Goal: Complete application form

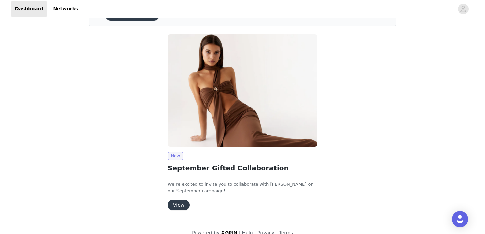
scroll to position [51, 0]
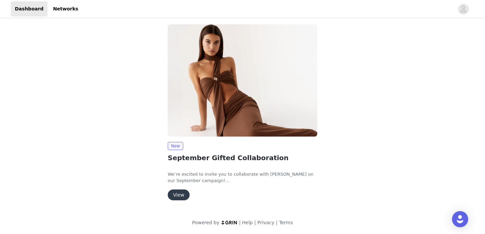
click at [177, 195] on button "View" at bounding box center [179, 194] width 22 height 11
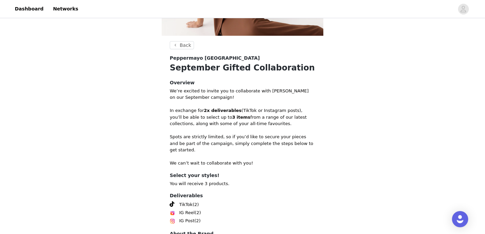
scroll to position [160, 0]
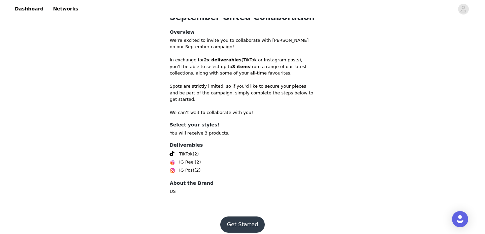
click at [246, 216] on button "Get Started" at bounding box center [242, 224] width 45 height 16
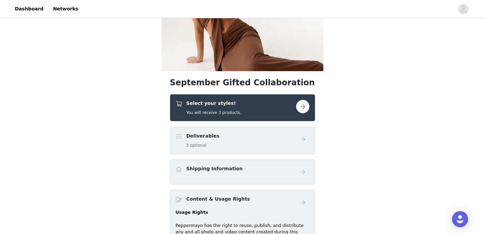
scroll to position [77, 0]
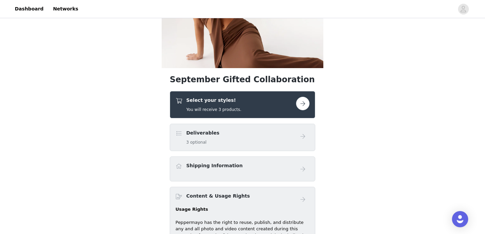
click at [281, 113] on div "Select your styles! You will receive 3 products." at bounding box center [242, 104] width 145 height 27
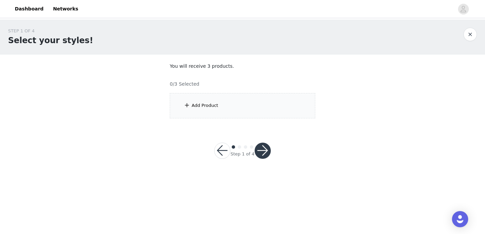
click at [247, 103] on div "Add Product" at bounding box center [242, 105] width 145 height 25
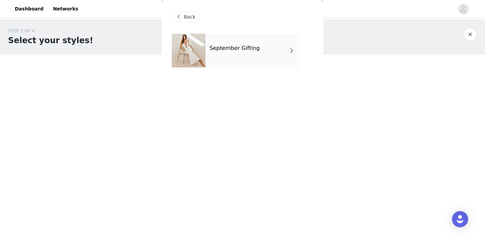
click at [232, 56] on div "September Gifting" at bounding box center [252, 51] width 94 height 34
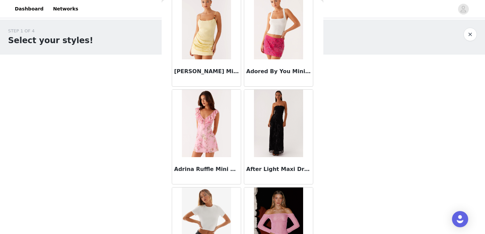
scroll to position [146, 0]
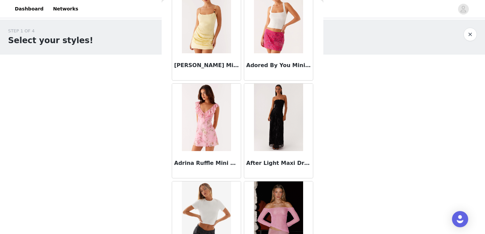
click at [210, 115] on img at bounding box center [206, 117] width 49 height 67
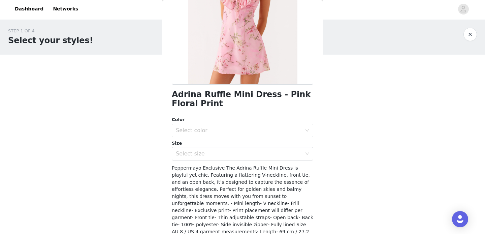
scroll to position [111, 0]
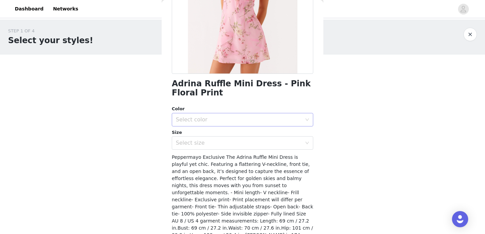
click at [215, 120] on div "Select color" at bounding box center [239, 119] width 126 height 7
click at [207, 134] on li "Pink Floral Print" at bounding box center [242, 134] width 141 height 11
click at [205, 147] on div "Select size" at bounding box center [240, 142] width 129 height 13
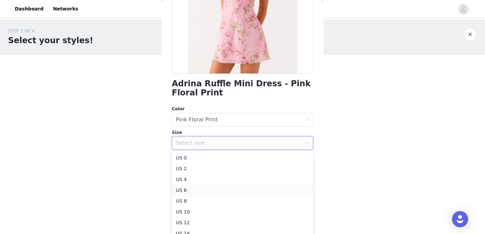
click at [197, 190] on li "US 6" at bounding box center [242, 190] width 141 height 11
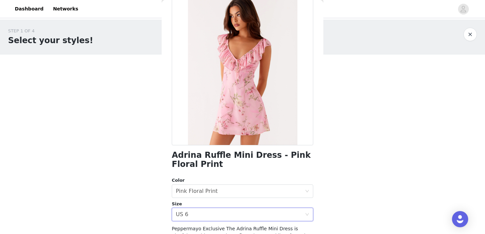
scroll to position [144, 0]
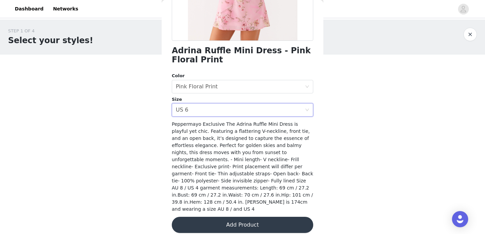
click at [244, 217] on button "Add Product" at bounding box center [242, 225] width 141 height 16
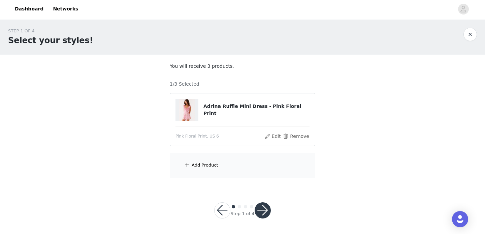
click at [248, 163] on div "Add Product" at bounding box center [242, 165] width 145 height 25
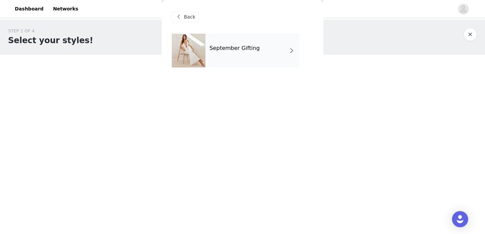
click at [239, 49] on h4 "September Gifting" at bounding box center [234, 48] width 50 height 6
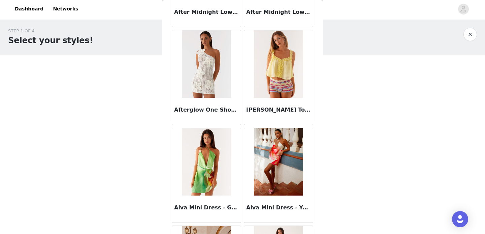
scroll to position [797, 0]
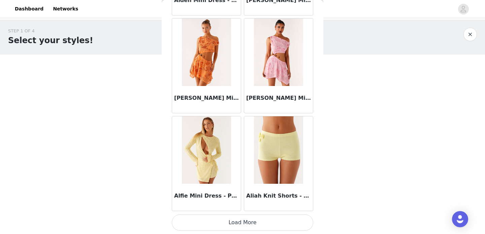
click at [233, 220] on button "Load More" at bounding box center [242, 222] width 141 height 16
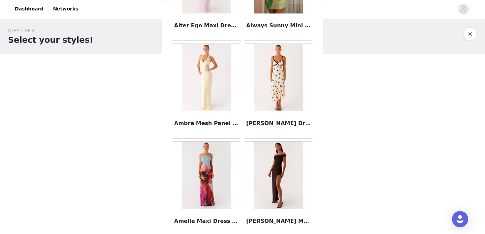
scroll to position [1773, 0]
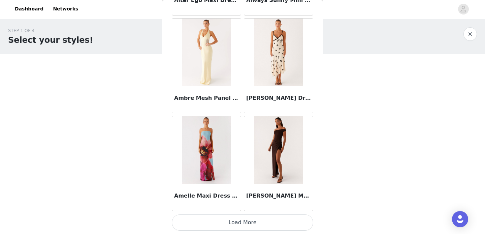
click at [240, 219] on button "Load More" at bounding box center [242, 222] width 141 height 16
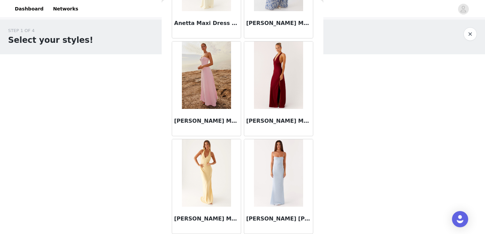
scroll to position [2750, 0]
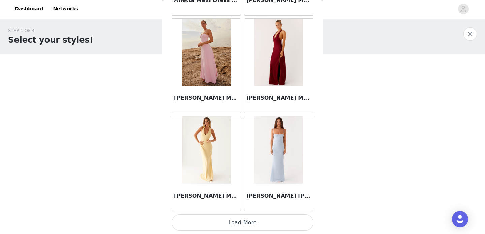
click at [243, 220] on button "Load More" at bounding box center [242, 222] width 141 height 16
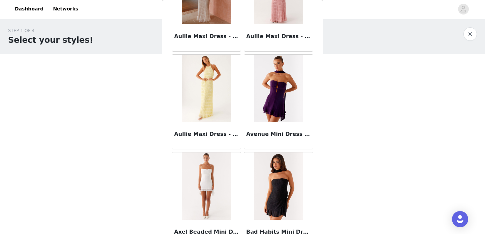
scroll to position [3727, 0]
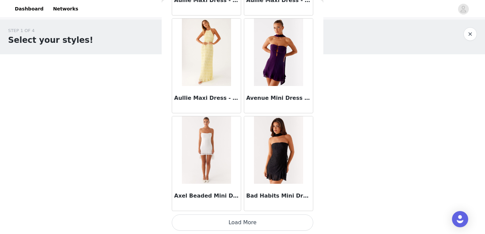
click at [217, 222] on button "Load More" at bounding box center [242, 222] width 141 height 16
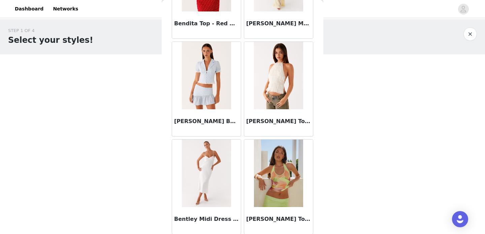
scroll to position [4703, 0]
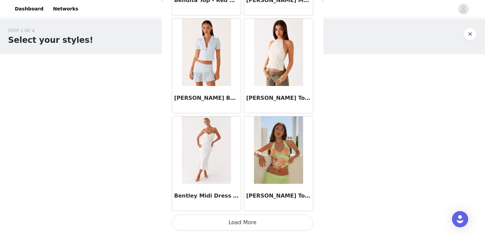
click at [243, 226] on button "Load More" at bounding box center [242, 222] width 141 height 16
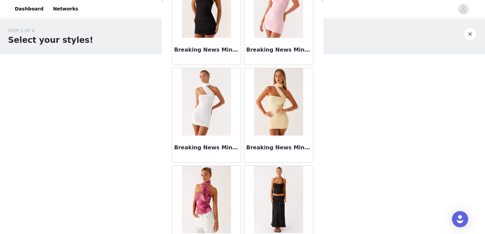
scroll to position [5680, 0]
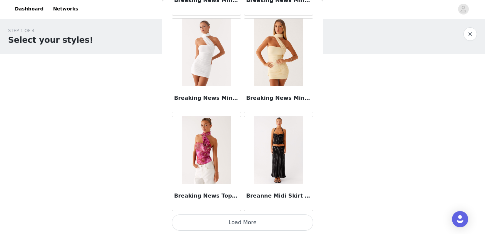
click at [251, 224] on button "Load More" at bounding box center [242, 222] width 141 height 16
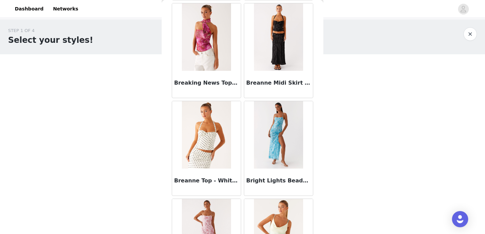
scroll to position [5695, 0]
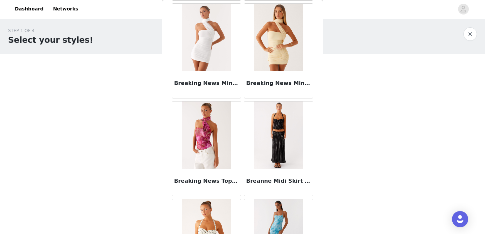
click at [278, 140] on img at bounding box center [278, 134] width 49 height 67
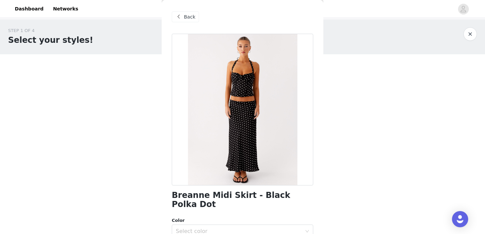
scroll to position [128, 0]
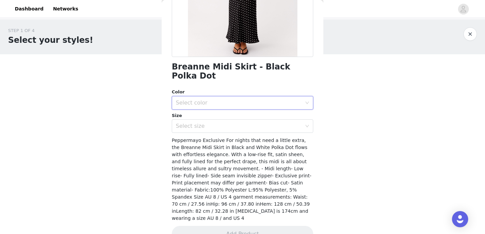
click at [225, 96] on div "Select color" at bounding box center [240, 102] width 129 height 13
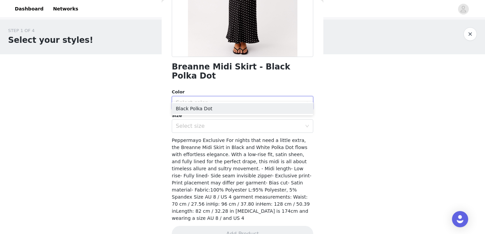
click at [225, 96] on div "Select color" at bounding box center [240, 102] width 129 height 13
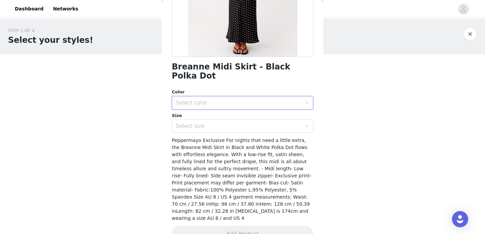
scroll to position [0, 0]
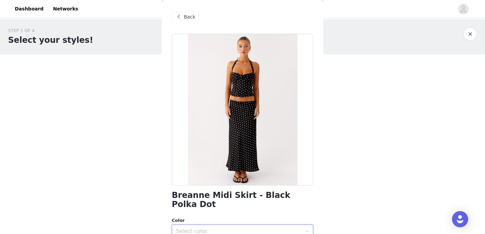
click at [181, 15] on span at bounding box center [178, 17] width 8 height 8
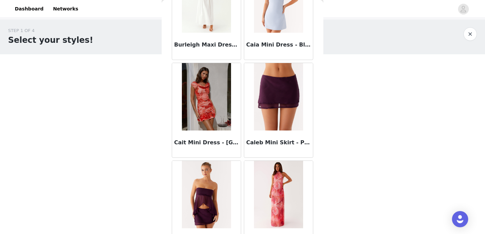
scroll to position [6657, 0]
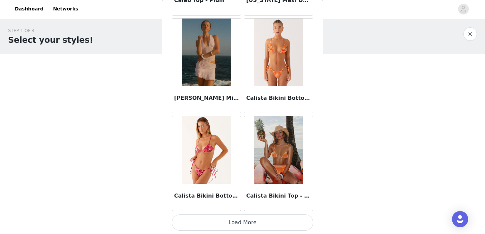
click at [226, 224] on button "Load More" at bounding box center [242, 222] width 141 height 16
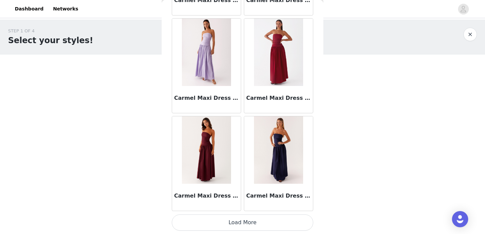
scroll to position [0, 0]
click at [236, 226] on button "Load More" at bounding box center [242, 222] width 141 height 16
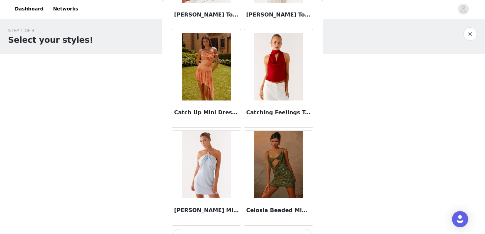
scroll to position [8610, 0]
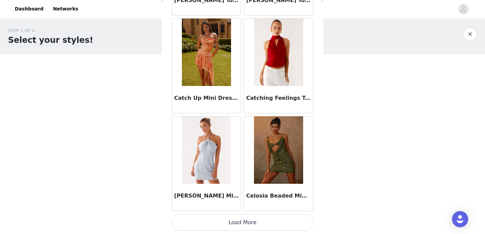
click at [244, 217] on button "Load More" at bounding box center [242, 222] width 141 height 16
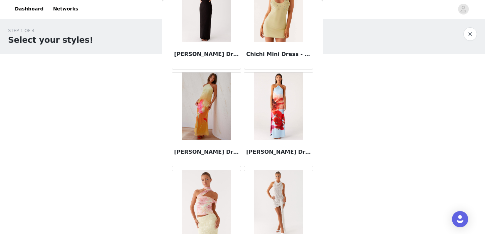
scroll to position [9586, 0]
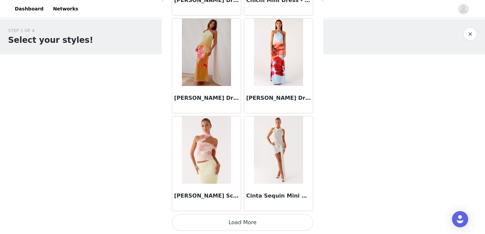
click at [250, 221] on button "Load More" at bounding box center [242, 222] width 141 height 16
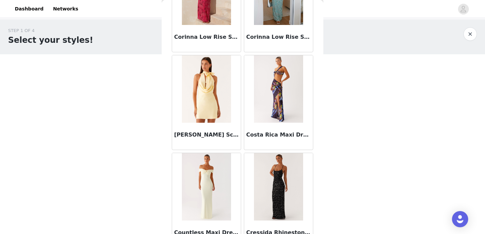
scroll to position [10563, 0]
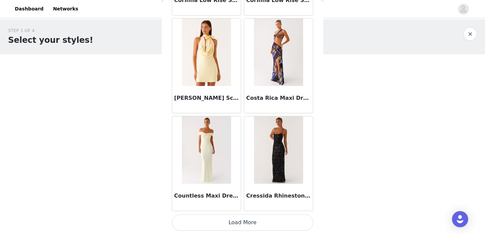
click at [233, 230] on button "Load More" at bounding box center [242, 222] width 141 height 16
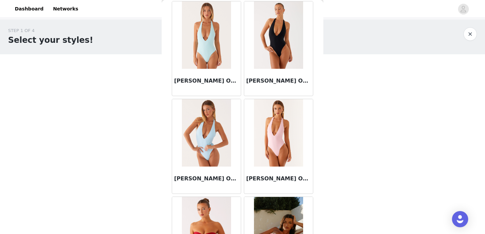
scroll to position [11540, 0]
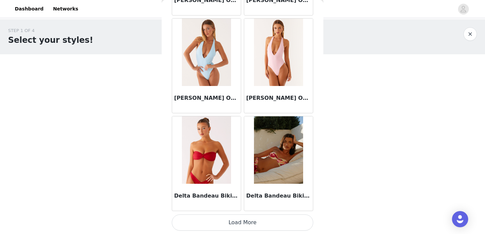
click at [242, 227] on button "Load More" at bounding box center [242, 222] width 141 height 16
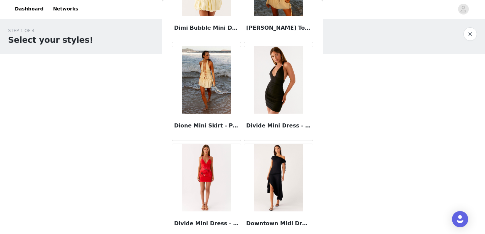
scroll to position [12516, 0]
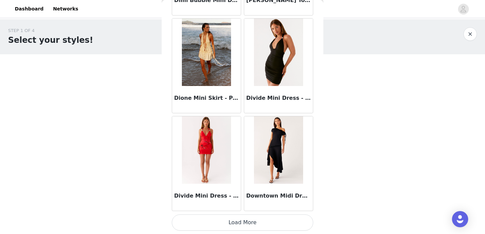
click at [247, 221] on button "Load More" at bounding box center [242, 222] width 141 height 16
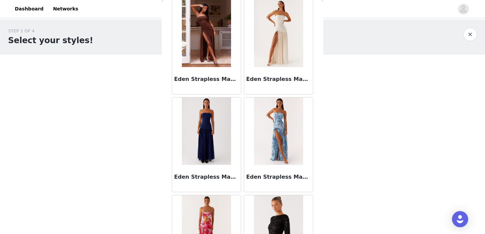
scroll to position [13493, 0]
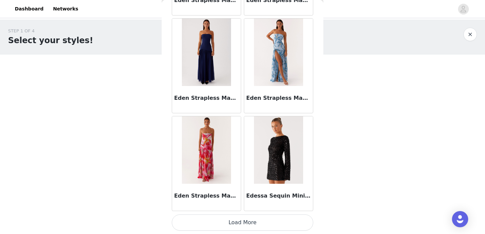
click at [247, 224] on button "Load More" at bounding box center [242, 222] width 141 height 16
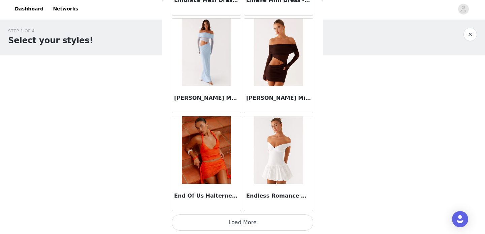
scroll to position [0, 0]
click at [253, 219] on button "Load More" at bounding box center [242, 222] width 141 height 16
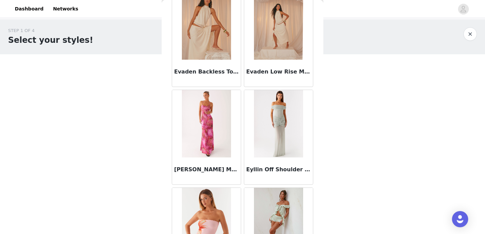
scroll to position [15446, 0]
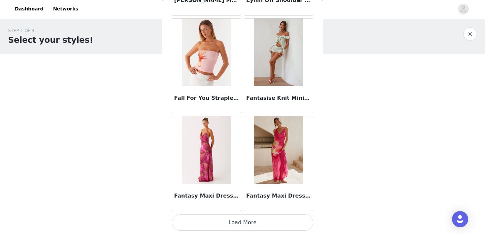
click at [241, 226] on button "Load More" at bounding box center [242, 222] width 141 height 16
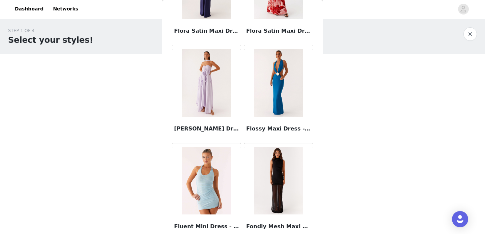
scroll to position [16423, 0]
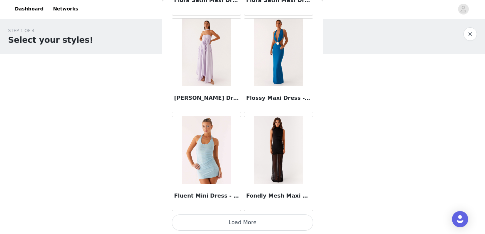
click at [243, 220] on button "Load More" at bounding box center [242, 222] width 141 height 16
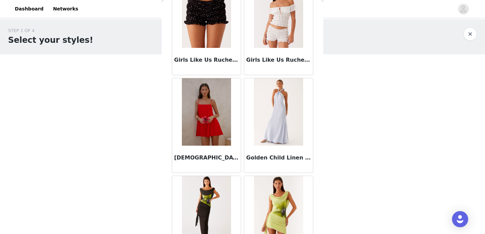
scroll to position [17399, 0]
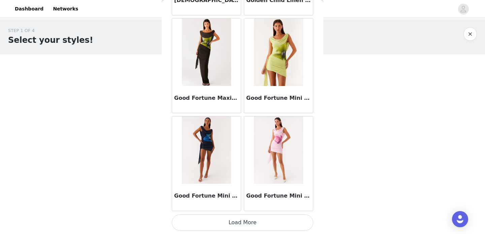
click at [211, 223] on button "Load More" at bounding box center [242, 222] width 141 height 16
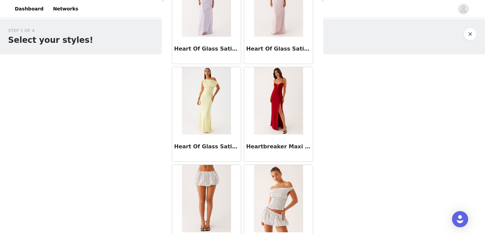
scroll to position [18376, 0]
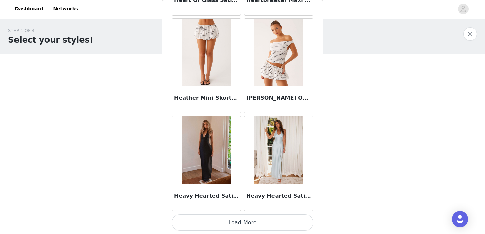
click at [246, 227] on button "Load More" at bounding box center [242, 222] width 141 height 16
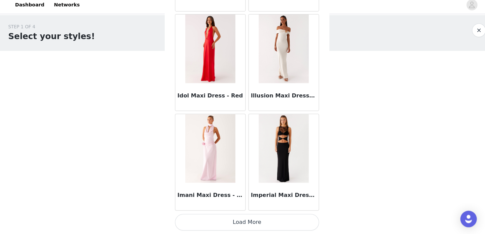
scroll to position [0, 0]
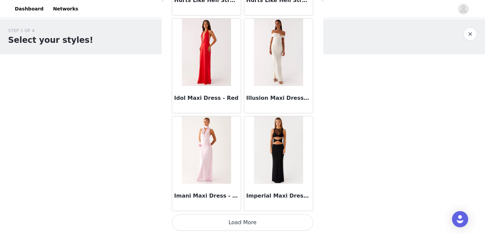
click at [259, 217] on button "Load More" at bounding box center [242, 222] width 141 height 16
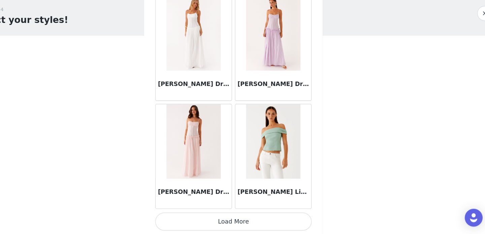
click at [258, 225] on button "Load More" at bounding box center [242, 222] width 141 height 16
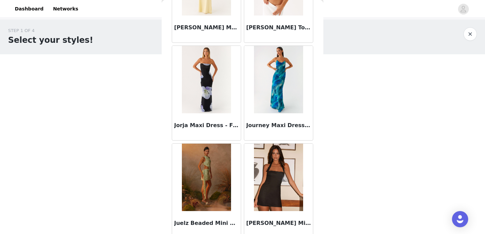
scroll to position [21306, 0]
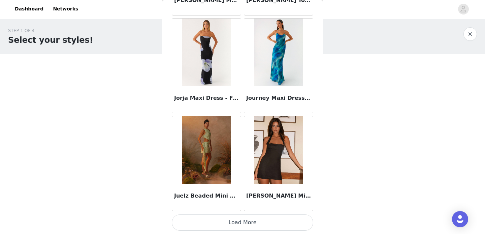
click at [262, 216] on button "Load More" at bounding box center [242, 222] width 141 height 16
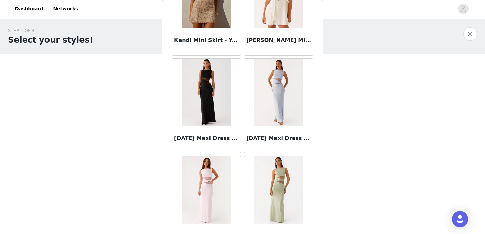
scroll to position [22283, 0]
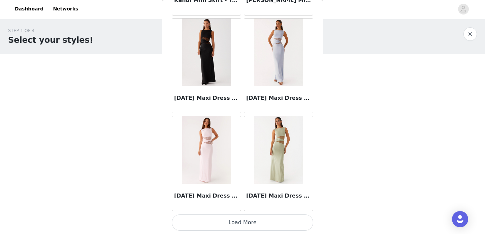
click at [264, 227] on button "Load More" at bounding box center [242, 222] width 141 height 16
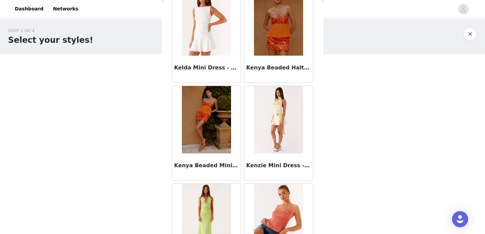
scroll to position [23259, 0]
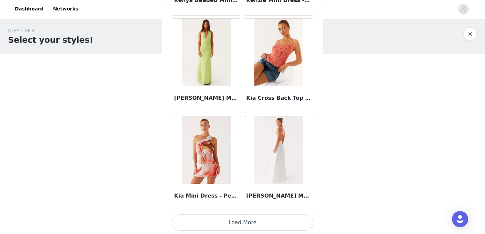
click at [228, 224] on button "Load More" at bounding box center [242, 222] width 141 height 16
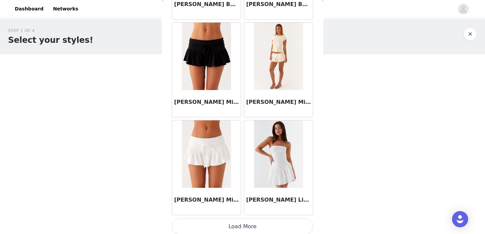
scroll to position [24236, 0]
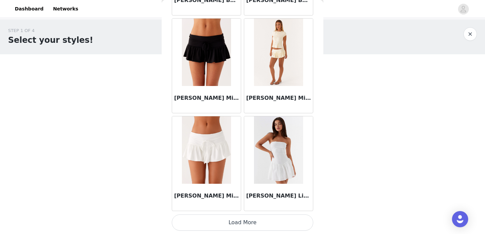
click at [238, 225] on button "Load More" at bounding box center [242, 222] width 141 height 16
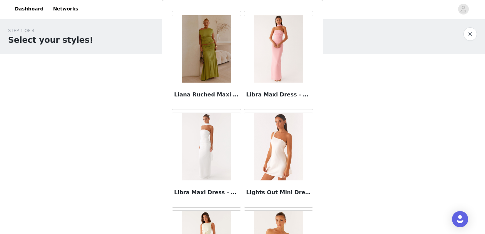
scroll to position [25212, 0]
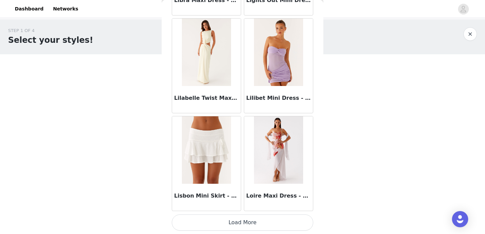
click at [234, 222] on button "Load More" at bounding box center [242, 222] width 141 height 16
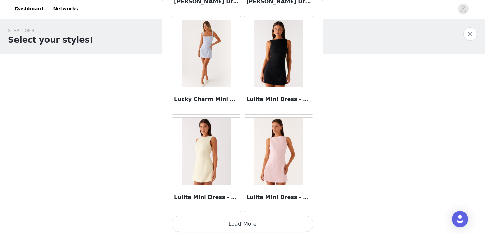
scroll to position [26189, 0]
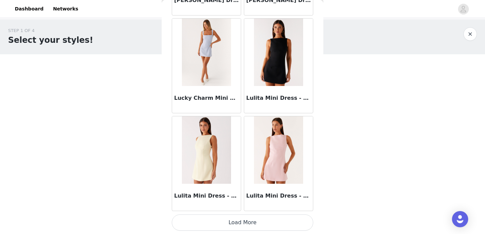
click at [254, 222] on button "Load More" at bounding box center [242, 222] width 141 height 16
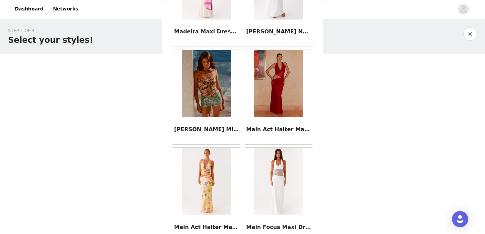
scroll to position [27166, 0]
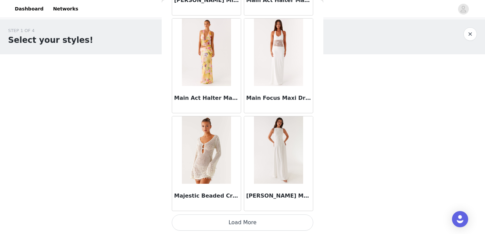
click at [246, 221] on button "Load More" at bounding box center [242, 222] width 141 height 16
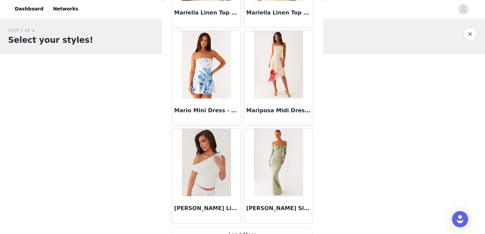
scroll to position [28142, 0]
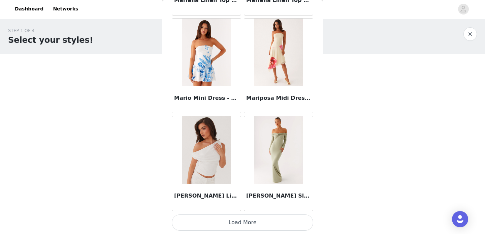
click at [241, 220] on button "Load More" at bounding box center [242, 222] width 141 height 16
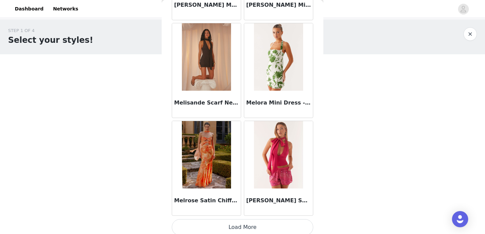
scroll to position [29119, 0]
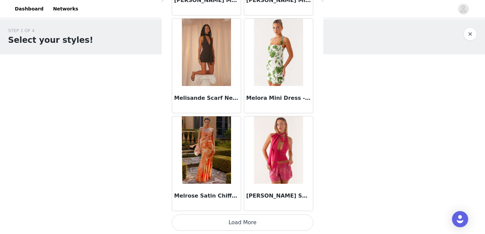
click at [247, 226] on button "Load More" at bounding box center [242, 222] width 141 height 16
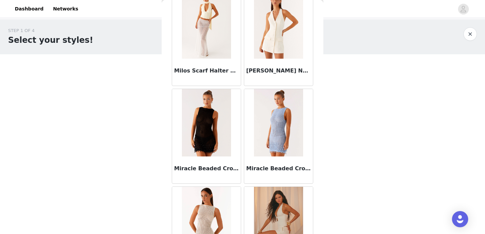
scroll to position [30096, 0]
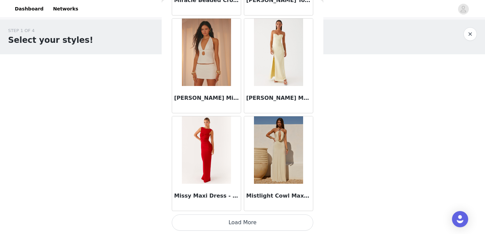
click at [270, 226] on button "Load More" at bounding box center [242, 222] width 141 height 16
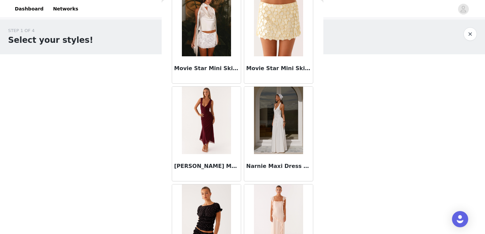
scroll to position [31072, 0]
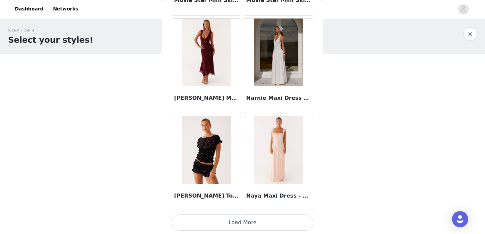
click at [243, 217] on button "Load More" at bounding box center [242, 222] width 141 height 16
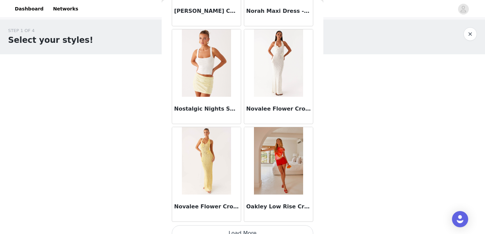
scroll to position [32049, 0]
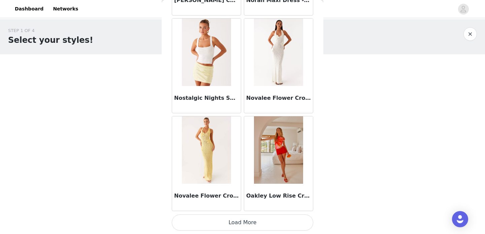
click at [238, 225] on button "Load More" at bounding box center [242, 222] width 141 height 16
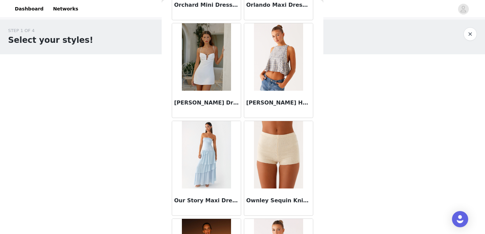
scroll to position [33025, 0]
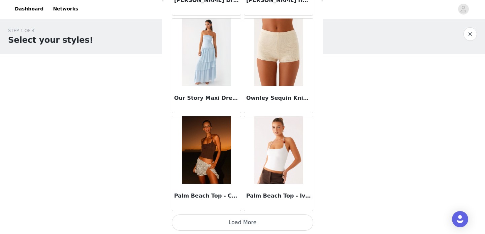
click at [243, 220] on button "Load More" at bounding box center [242, 222] width 141 height 16
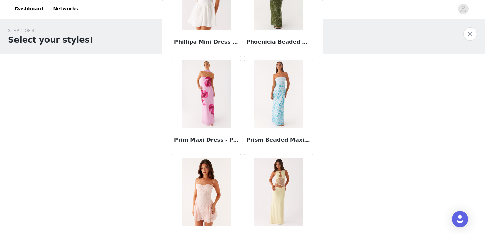
scroll to position [34002, 0]
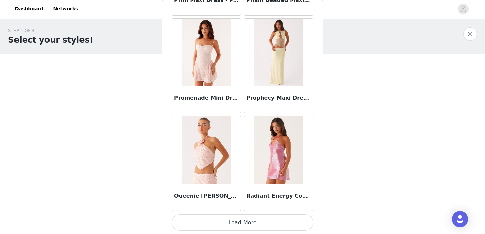
click at [255, 220] on button "Load More" at bounding box center [242, 222] width 141 height 16
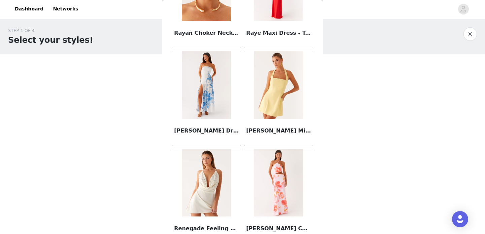
scroll to position [34979, 0]
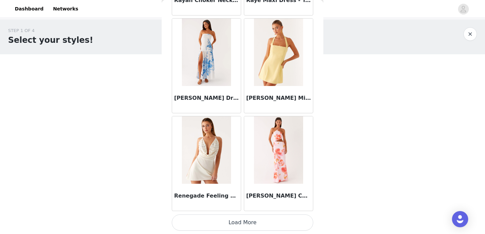
click at [241, 222] on button "Load More" at bounding box center [242, 222] width 141 height 16
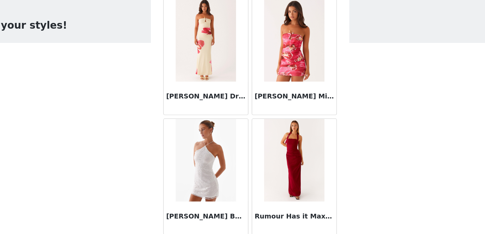
scroll to position [0, 0]
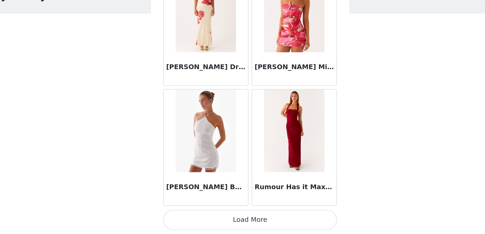
click at [224, 225] on button "Load More" at bounding box center [242, 222] width 141 height 16
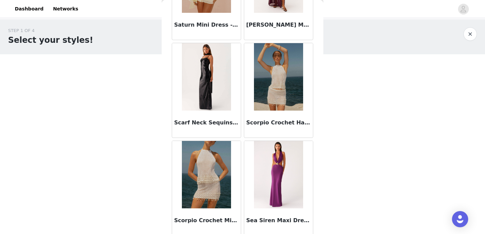
scroll to position [36932, 0]
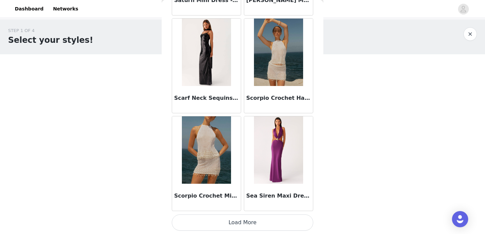
click at [253, 224] on button "Load More" at bounding box center [242, 222] width 141 height 16
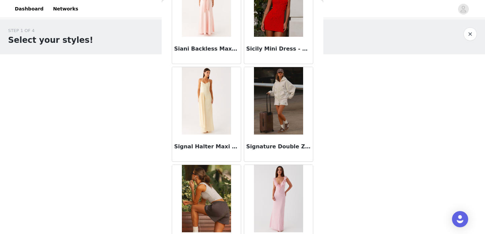
scroll to position [37909, 0]
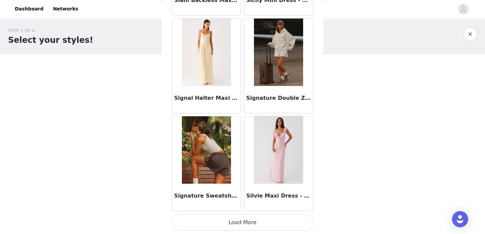
click at [246, 221] on button "Load More" at bounding box center [242, 222] width 141 height 16
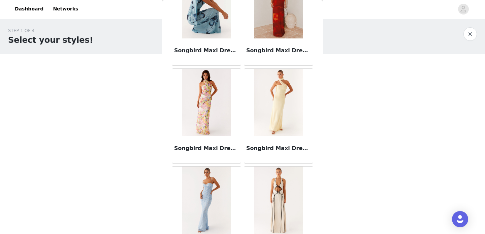
scroll to position [38885, 0]
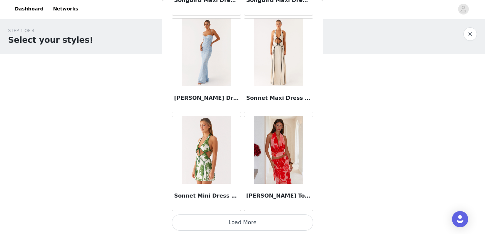
click at [234, 226] on button "Load More" at bounding box center [242, 222] width 141 height 16
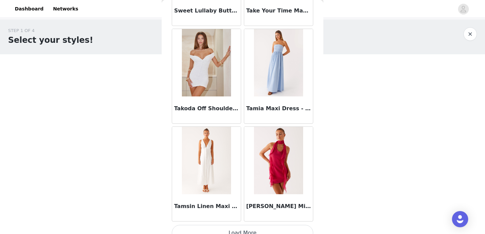
scroll to position [39862, 0]
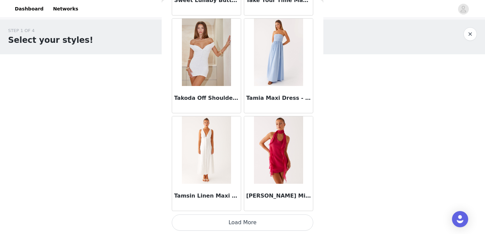
click at [234, 223] on button "Load More" at bounding box center [242, 222] width 141 height 16
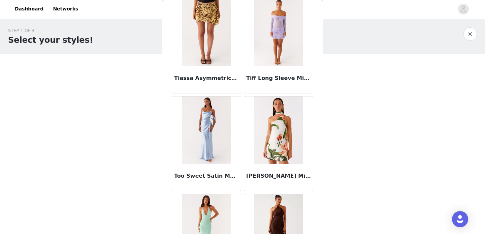
scroll to position [40838, 0]
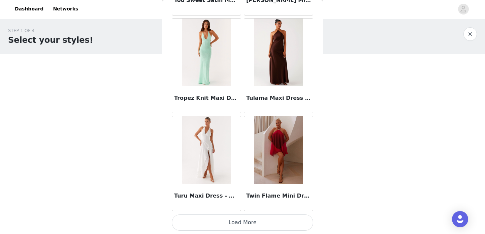
click at [211, 219] on button "Load More" at bounding box center [242, 222] width 141 height 16
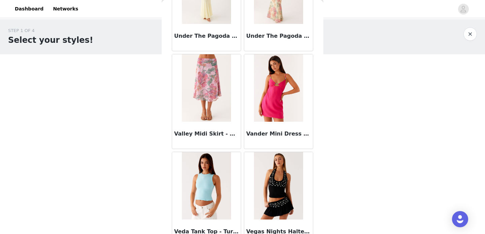
scroll to position [41577, 0]
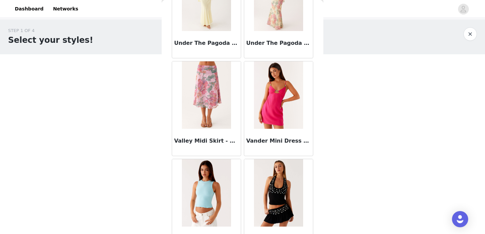
click at [201, 100] on img at bounding box center [206, 94] width 49 height 67
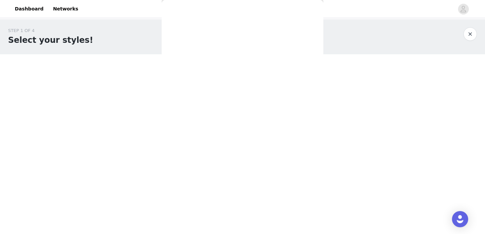
scroll to position [121, 0]
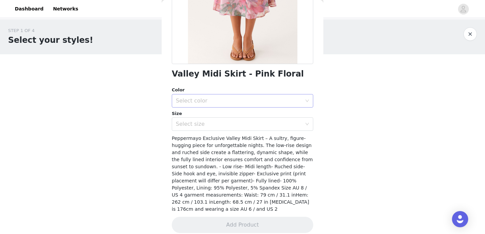
click at [225, 100] on div "Select color" at bounding box center [239, 100] width 126 height 7
click at [216, 116] on li "Pink Floral" at bounding box center [242, 115] width 141 height 11
click at [214, 124] on div "Select size" at bounding box center [239, 124] width 126 height 7
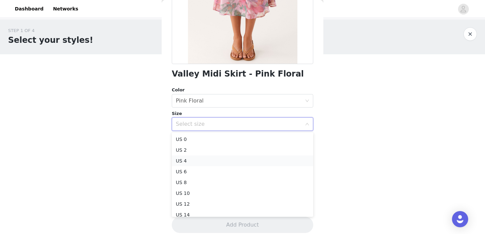
click at [198, 159] on li "US 4" at bounding box center [242, 160] width 141 height 11
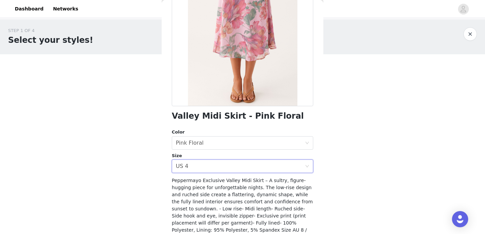
scroll to position [95, 0]
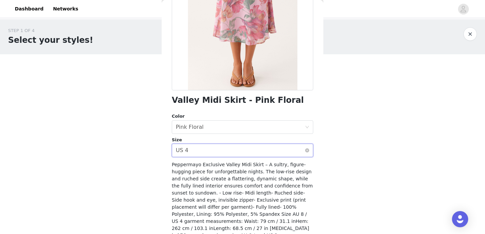
click at [228, 151] on div "Select size US 4" at bounding box center [240, 150] width 129 height 13
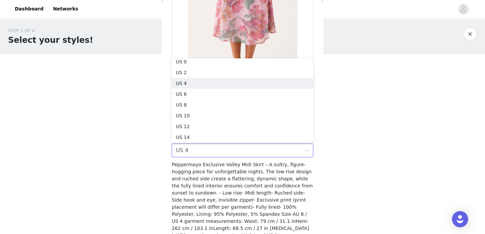
scroll to position [1, 0]
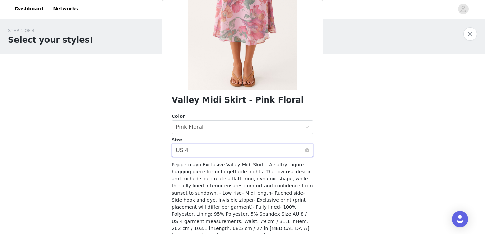
click at [214, 150] on div "Select size US 4" at bounding box center [240, 150] width 129 height 13
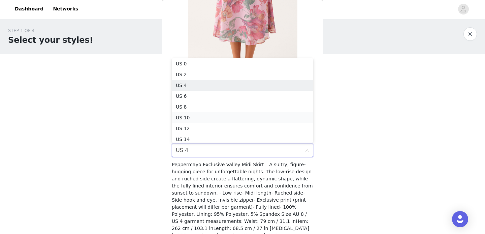
scroll to position [3, 0]
click at [227, 72] on li "US 2" at bounding box center [242, 72] width 141 height 11
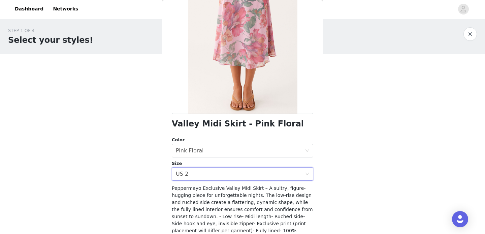
scroll to position [121, 0]
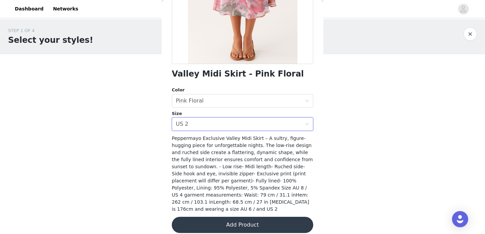
click at [232, 219] on button "Add Product" at bounding box center [242, 225] width 141 height 16
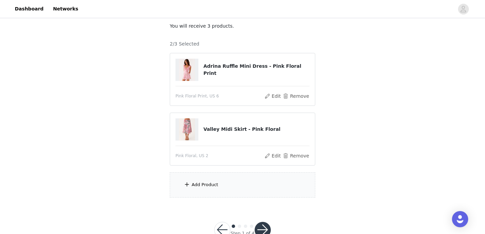
scroll to position [56, 0]
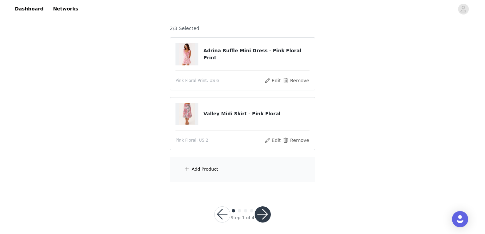
click at [228, 163] on div "Add Product" at bounding box center [242, 169] width 145 height 25
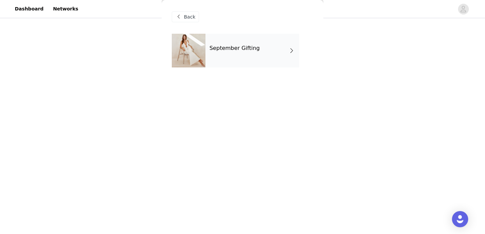
click at [263, 45] on div "September Gifting" at bounding box center [252, 51] width 94 height 34
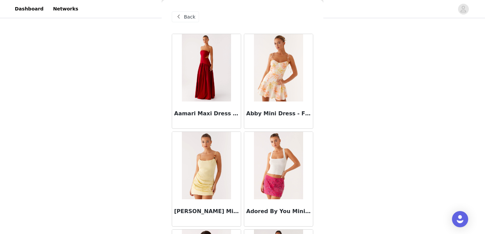
scroll to position [797, 0]
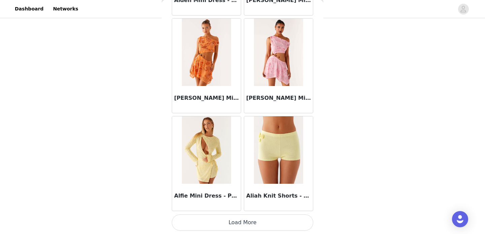
click at [228, 224] on button "Load More" at bounding box center [242, 222] width 141 height 16
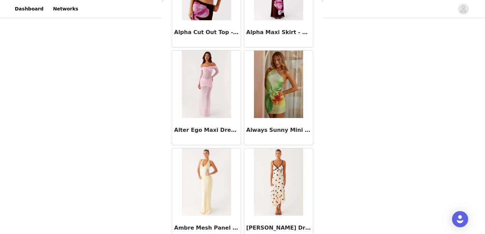
scroll to position [1773, 0]
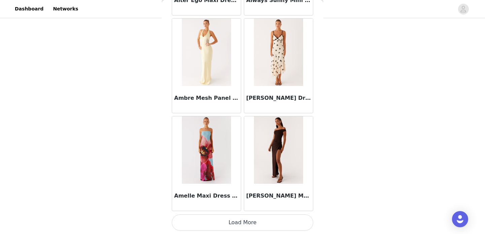
click at [210, 224] on button "Load More" at bounding box center [242, 222] width 141 height 16
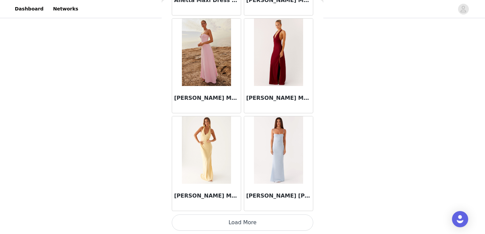
click at [232, 222] on button "Load More" at bounding box center [242, 222] width 141 height 16
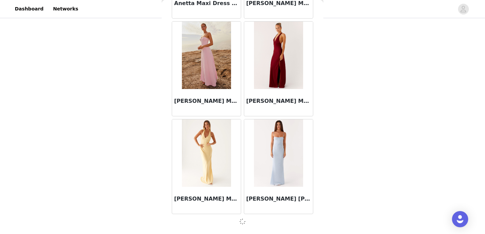
scroll to position [2750, 0]
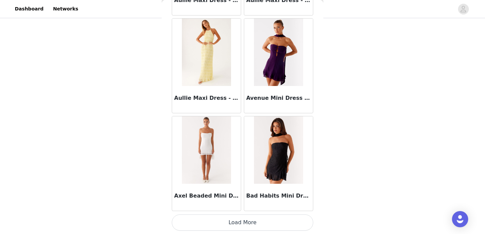
click at [232, 215] on button "Load More" at bounding box center [242, 222] width 141 height 16
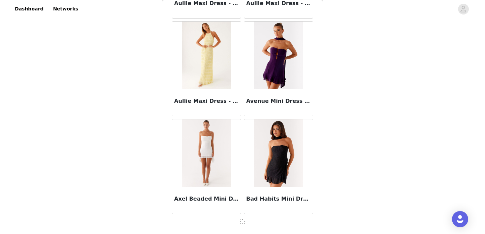
scroll to position [3724, 0]
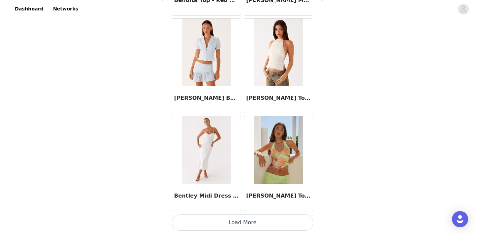
click at [226, 224] on button "Load More" at bounding box center [242, 222] width 141 height 16
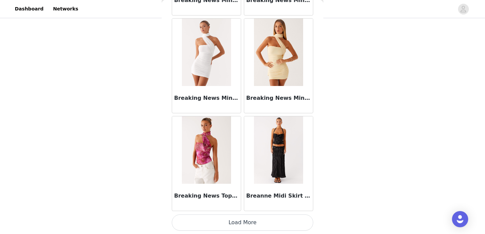
click at [233, 222] on button "Load More" at bounding box center [242, 222] width 141 height 16
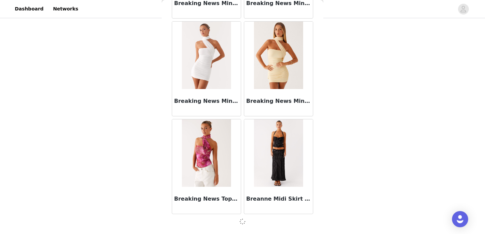
scroll to position [5677, 0]
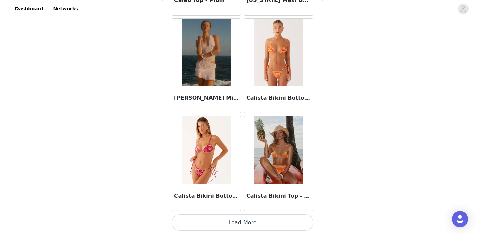
click at [240, 219] on button "Load More" at bounding box center [242, 222] width 141 height 16
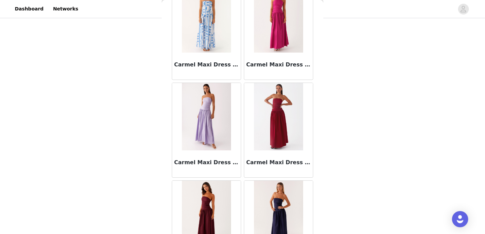
scroll to position [7633, 0]
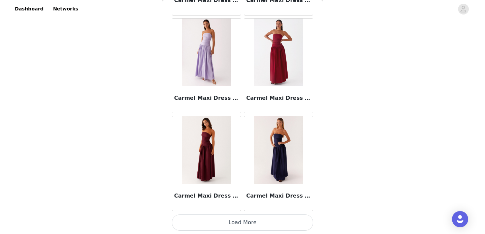
click at [238, 221] on button "Load More" at bounding box center [242, 222] width 141 height 16
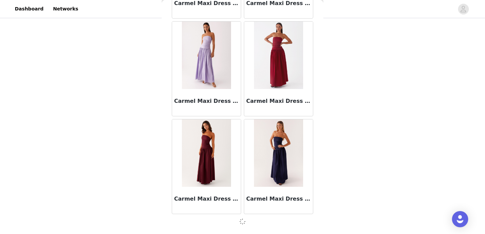
scroll to position [7630, 0]
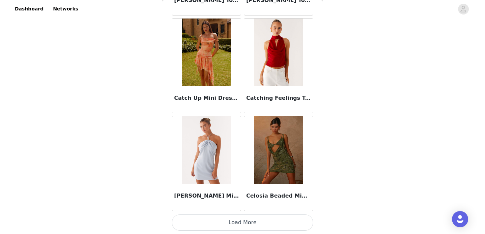
click at [241, 224] on button "Load More" at bounding box center [242, 222] width 141 height 16
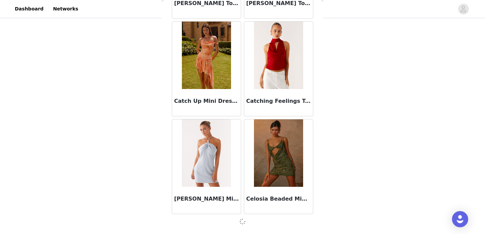
scroll to position [8607, 0]
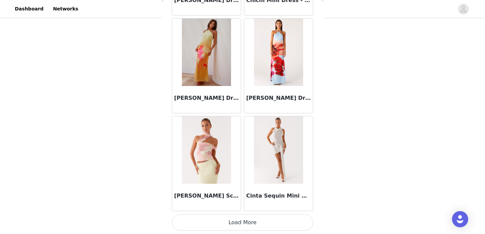
click at [237, 222] on button "Load More" at bounding box center [242, 222] width 141 height 16
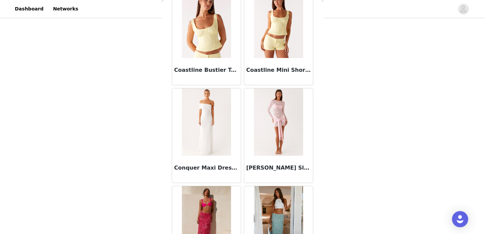
scroll to position [10563, 0]
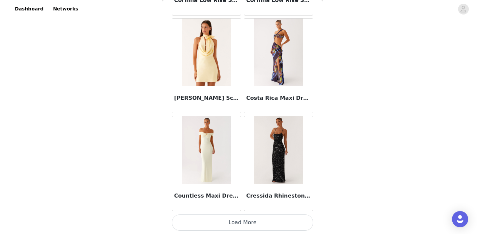
click at [237, 216] on button "Load More" at bounding box center [242, 222] width 141 height 16
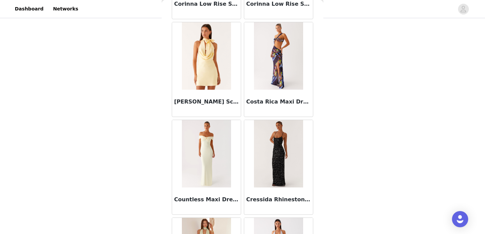
scroll to position [10557, 0]
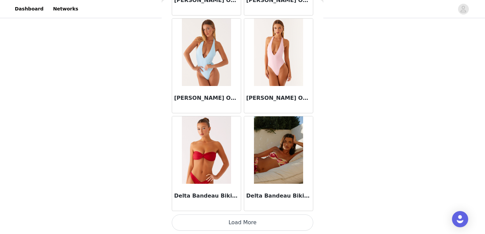
click at [233, 227] on button "Load More" at bounding box center [242, 222] width 141 height 16
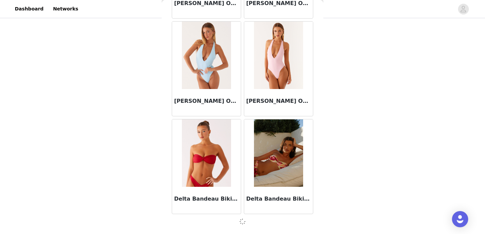
scroll to position [11537, 0]
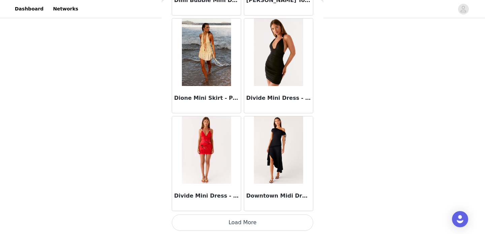
click at [237, 218] on button "Load More" at bounding box center [242, 222] width 141 height 16
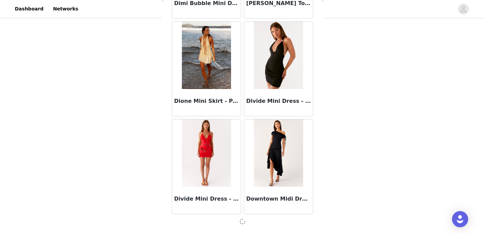
scroll to position [12513, 0]
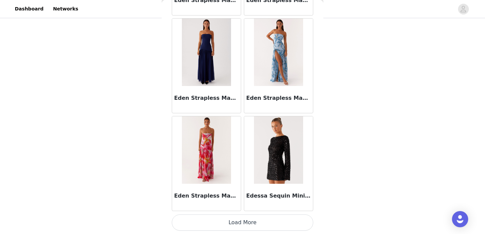
click at [230, 222] on button "Load More" at bounding box center [242, 222] width 141 height 16
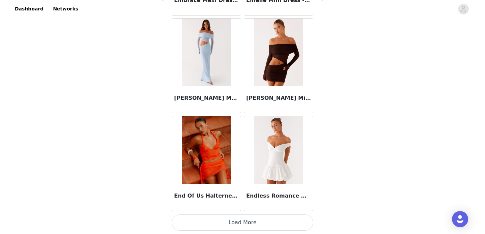
click at [218, 225] on button "Load More" at bounding box center [242, 222] width 141 height 16
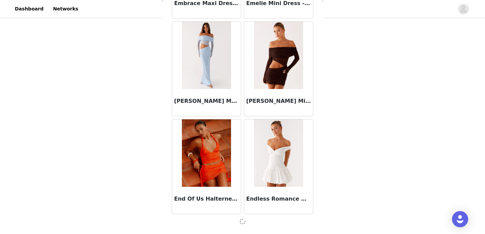
scroll to position [14467, 0]
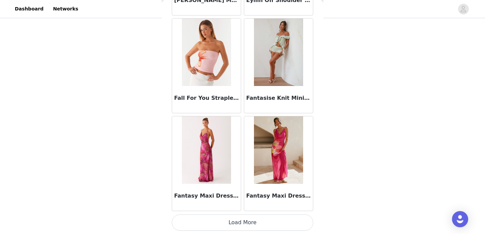
click at [223, 223] on button "Load More" at bounding box center [242, 222] width 141 height 16
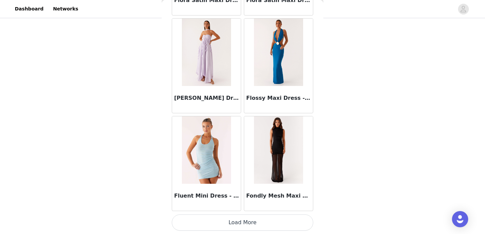
click at [233, 218] on button "Load More" at bounding box center [242, 222] width 141 height 16
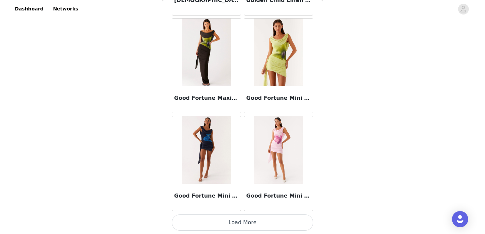
click at [244, 228] on button "Load More" at bounding box center [242, 222] width 141 height 16
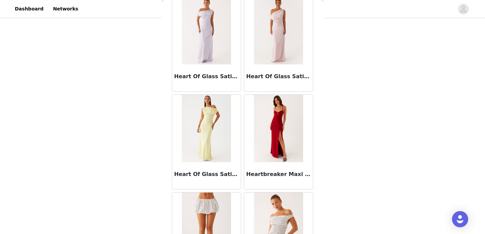
scroll to position [18376, 0]
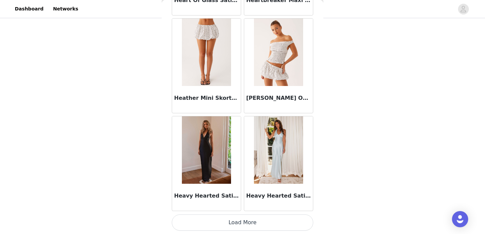
click at [238, 223] on button "Load More" at bounding box center [242, 222] width 141 height 16
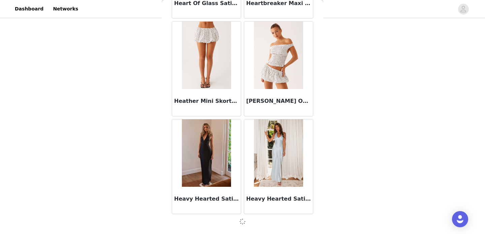
scroll to position [18373, 0]
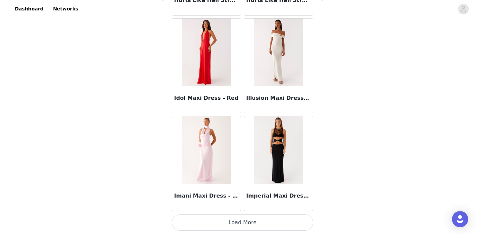
click at [237, 223] on button "Load More" at bounding box center [242, 222] width 141 height 16
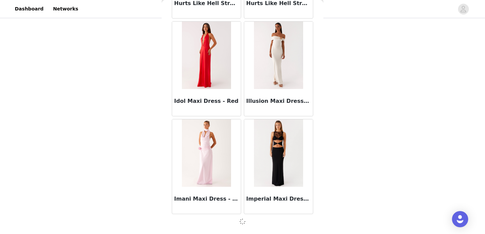
scroll to position [19350, 0]
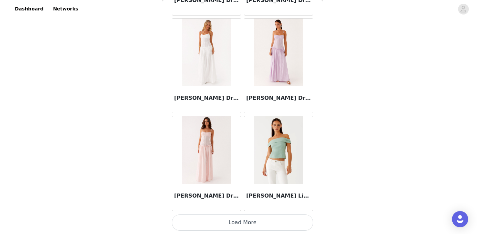
click at [237, 220] on button "Load More" at bounding box center [242, 222] width 141 height 16
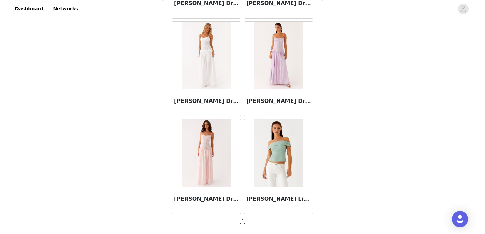
scroll to position [20326, 0]
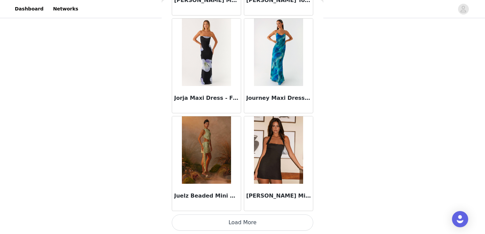
click at [233, 227] on button "Load More" at bounding box center [242, 222] width 141 height 16
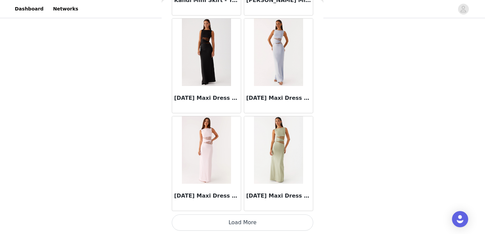
click at [241, 227] on button "Load More" at bounding box center [242, 222] width 141 height 16
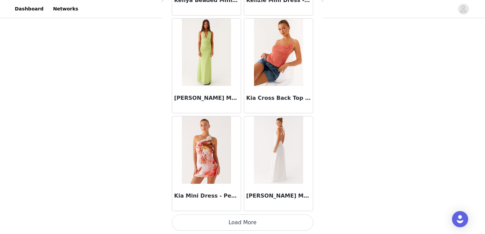
click at [236, 216] on button "Load More" at bounding box center [242, 222] width 141 height 16
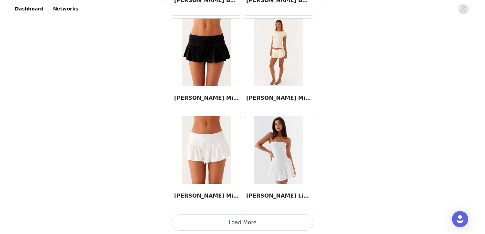
click at [229, 226] on button "Load More" at bounding box center [242, 222] width 141 height 16
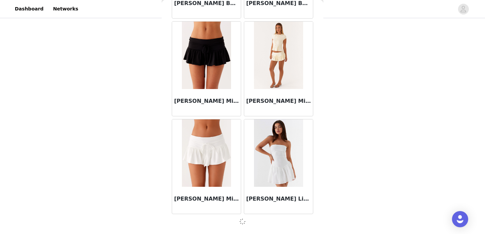
scroll to position [24233, 0]
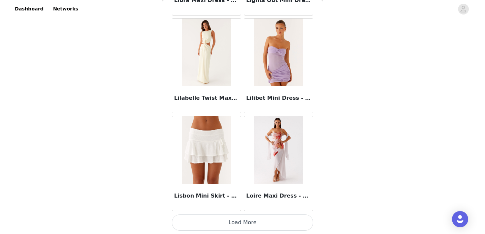
click at [232, 219] on button "Load More" at bounding box center [242, 222] width 141 height 16
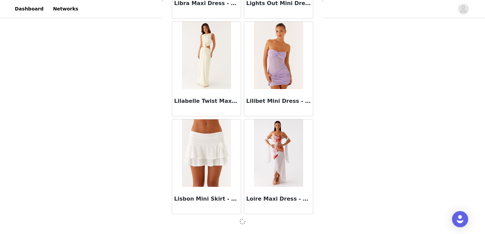
scroll to position [25209, 0]
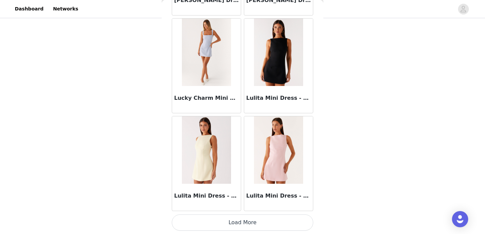
click at [228, 223] on button "Load More" at bounding box center [242, 222] width 141 height 16
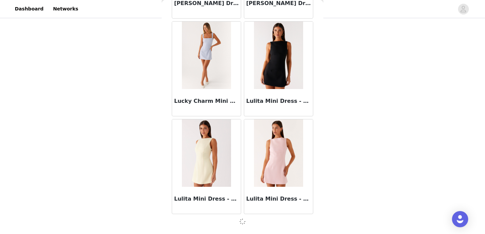
scroll to position [26186, 0]
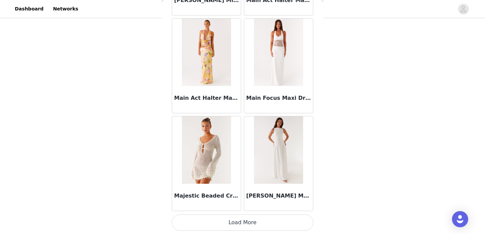
click at [232, 222] on button "Load More" at bounding box center [242, 222] width 141 height 16
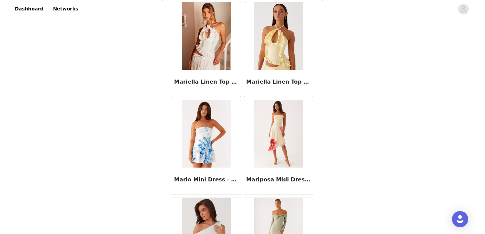
scroll to position [28142, 0]
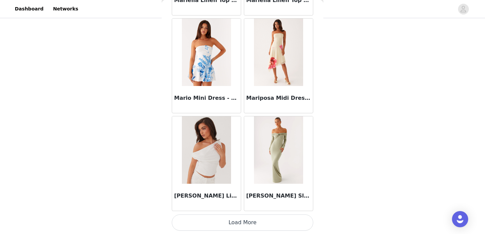
click at [227, 219] on button "Load More" at bounding box center [242, 222] width 141 height 16
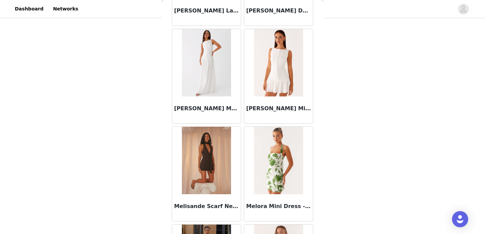
scroll to position [29119, 0]
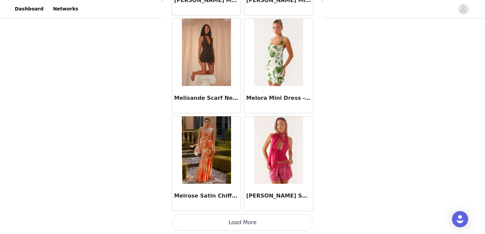
click at [233, 227] on button "Load More" at bounding box center [242, 222] width 141 height 16
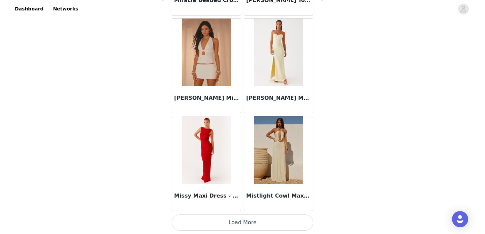
click at [232, 225] on button "Load More" at bounding box center [242, 222] width 141 height 16
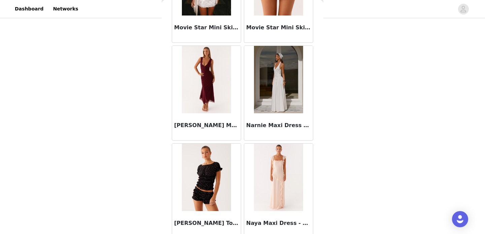
scroll to position [31072, 0]
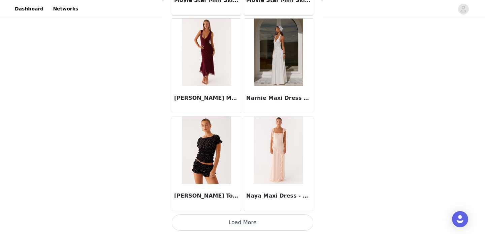
click at [229, 216] on button "Load More" at bounding box center [242, 222] width 141 height 16
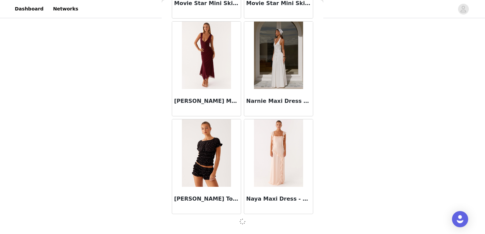
scroll to position [31069, 0]
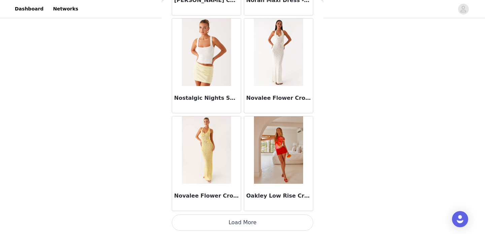
click at [231, 224] on button "Load More" at bounding box center [242, 222] width 141 height 16
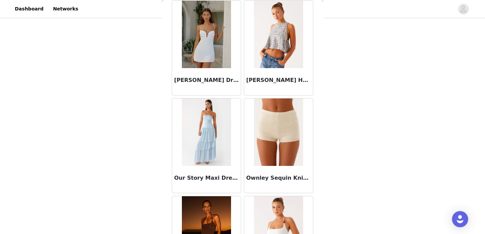
scroll to position [33025, 0]
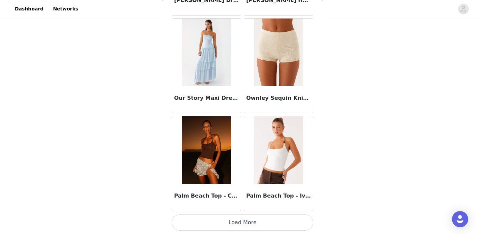
click at [233, 228] on button "Load More" at bounding box center [242, 222] width 141 height 16
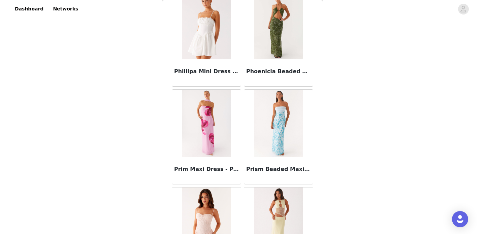
scroll to position [34002, 0]
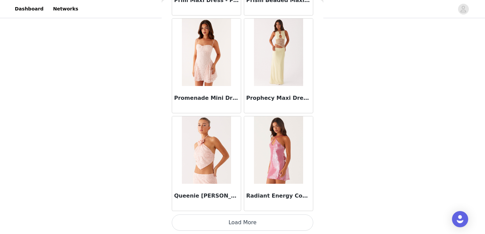
click at [239, 221] on button "Load More" at bounding box center [242, 222] width 141 height 16
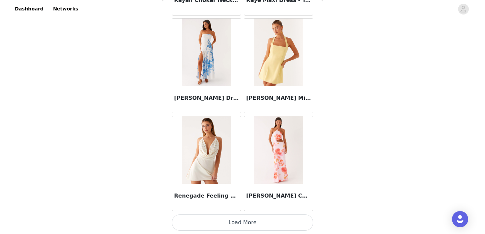
click at [239, 222] on button "Load More" at bounding box center [242, 222] width 141 height 16
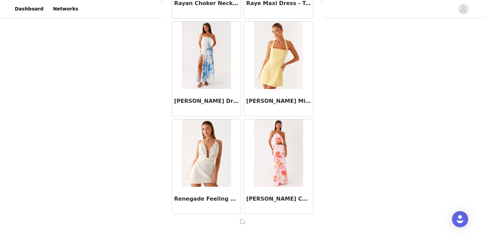
scroll to position [34976, 0]
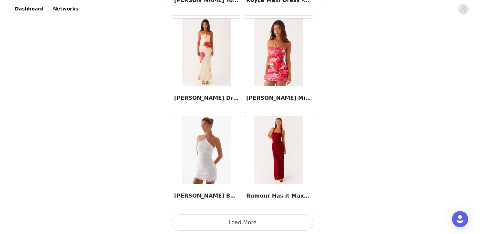
click at [230, 227] on button "Load More" at bounding box center [242, 222] width 141 height 16
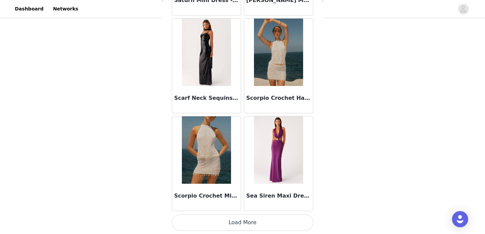
click at [230, 226] on button "Load More" at bounding box center [242, 222] width 141 height 16
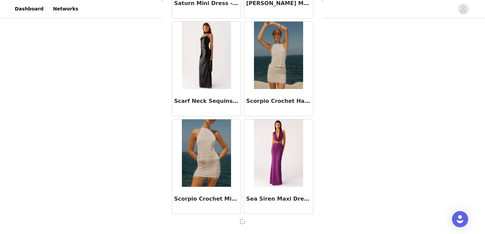
scroll to position [36929, 0]
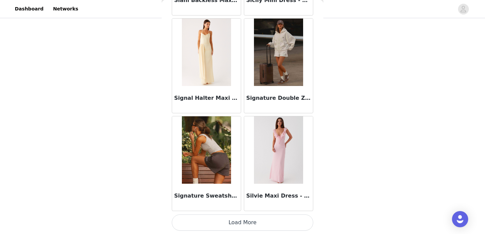
click at [235, 219] on button "Load More" at bounding box center [242, 222] width 141 height 16
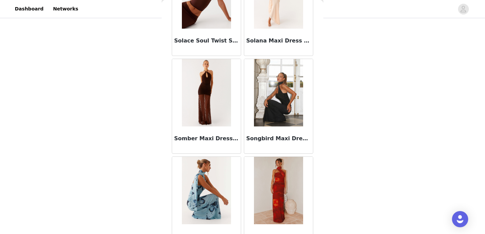
scroll to position [38885, 0]
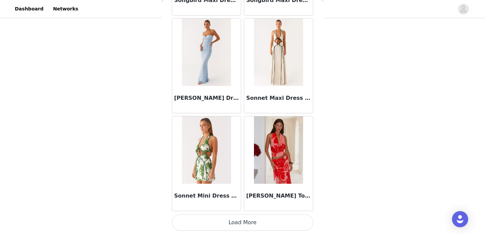
click at [222, 221] on button "Load More" at bounding box center [242, 222] width 141 height 16
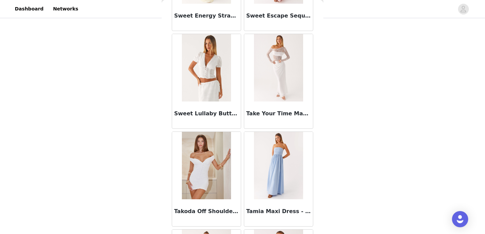
scroll to position [39862, 0]
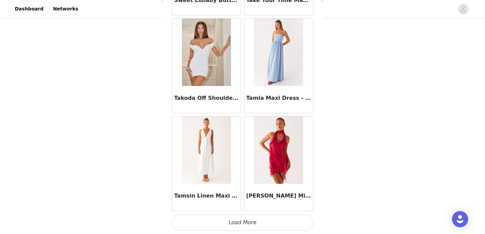
click at [229, 225] on button "Load More" at bounding box center [242, 222] width 141 height 16
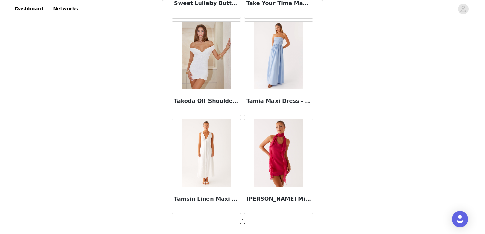
scroll to position [39859, 0]
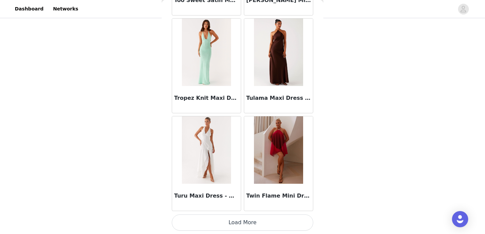
click at [237, 221] on button "Load More" at bounding box center [242, 222] width 141 height 16
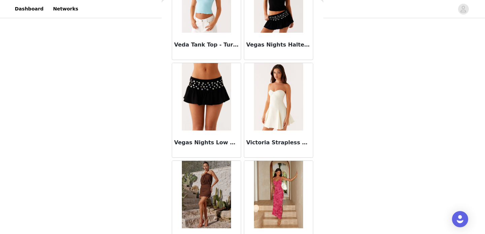
scroll to position [41815, 0]
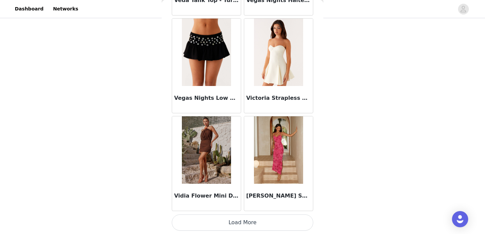
click at [247, 225] on button "Load More" at bounding box center [242, 222] width 141 height 16
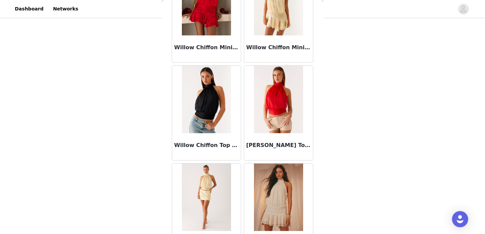
scroll to position [42792, 0]
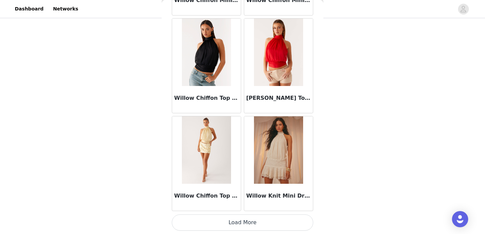
click at [237, 223] on button "Load More" at bounding box center [242, 222] width 141 height 16
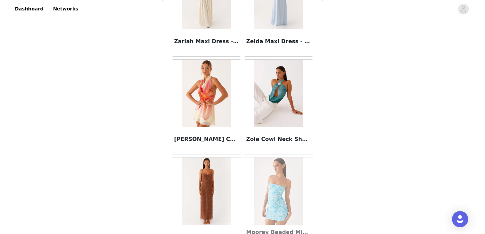
scroll to position [43768, 0]
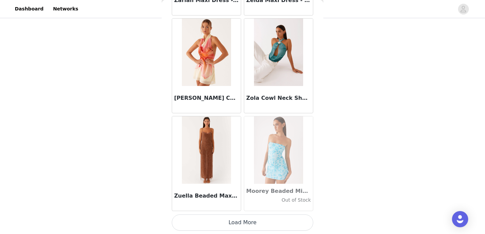
click at [241, 225] on button "Load More" at bounding box center [242, 222] width 141 height 16
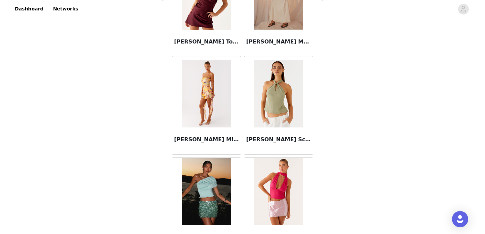
scroll to position [26730, 0]
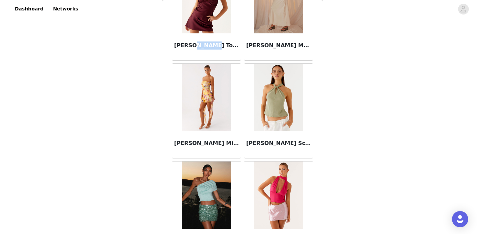
click at [281, 109] on img at bounding box center [278, 97] width 49 height 67
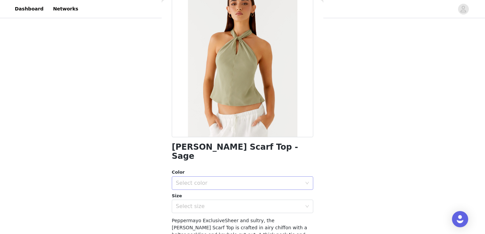
scroll to position [56, 0]
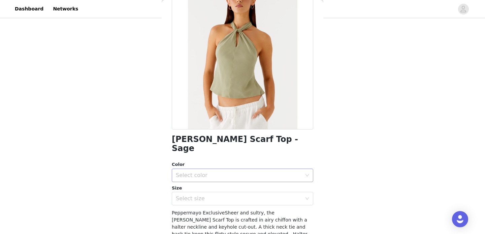
click at [258, 172] on div "Select color" at bounding box center [239, 175] width 126 height 7
click at [237, 180] on li "Sage" at bounding box center [242, 180] width 141 height 11
click at [224, 193] on div "Select size" at bounding box center [240, 198] width 129 height 13
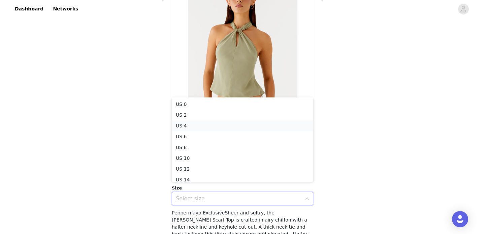
click at [220, 125] on li "US 4" at bounding box center [242, 125] width 141 height 11
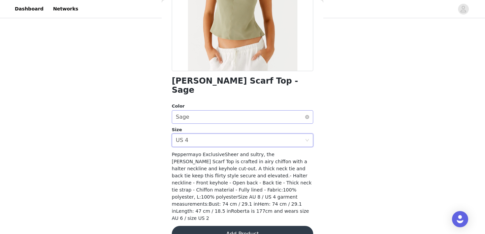
scroll to position [0, 0]
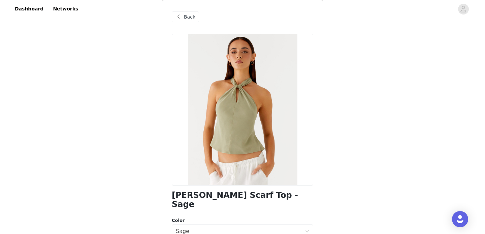
click at [187, 16] on span "Back" at bounding box center [189, 16] width 11 height 7
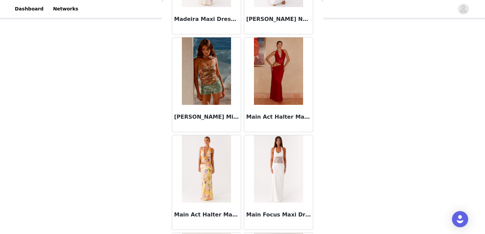
scroll to position [26659, 0]
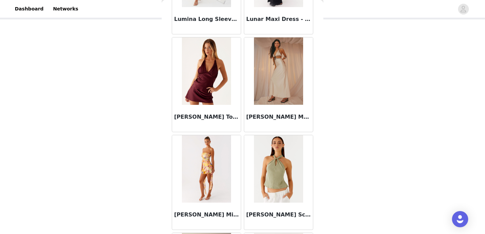
click at [272, 163] on img at bounding box center [278, 168] width 49 height 67
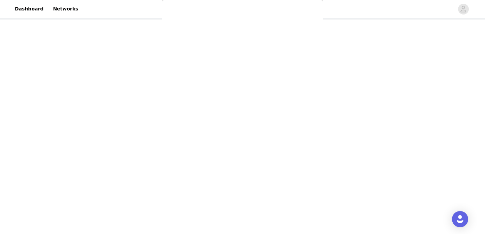
scroll to position [114, 0]
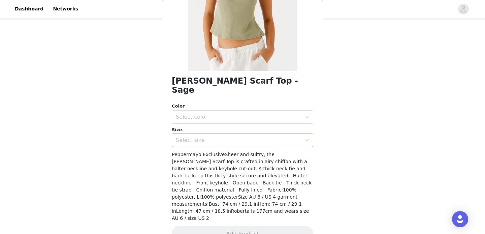
click at [249, 137] on div "Select size" at bounding box center [239, 140] width 126 height 7
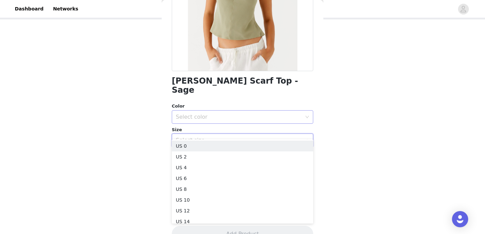
click at [240, 113] on div "Select color" at bounding box center [239, 116] width 126 height 7
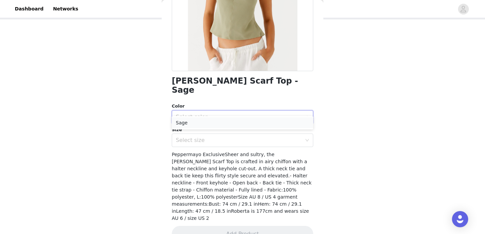
click at [227, 125] on li "Sage" at bounding box center [242, 122] width 141 height 11
click at [225, 137] on div "Select size" at bounding box center [239, 140] width 126 height 7
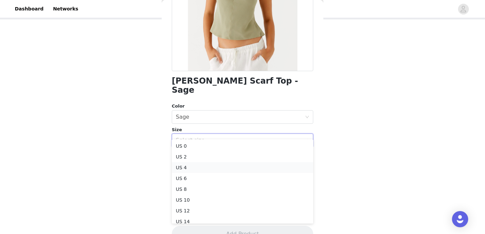
click at [202, 171] on li "US 4" at bounding box center [242, 167] width 141 height 11
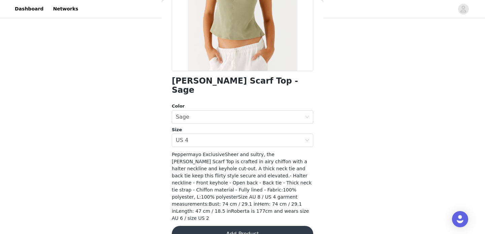
click at [238, 226] on button "Add Product" at bounding box center [242, 234] width 141 height 16
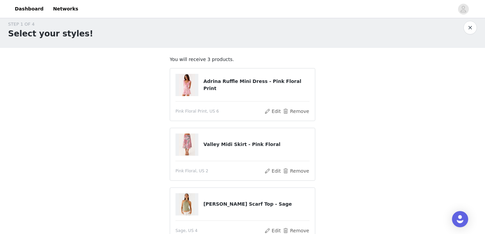
scroll to position [76, 0]
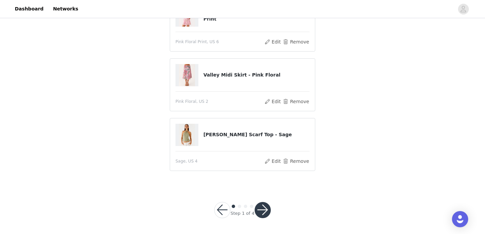
click at [263, 206] on button "button" at bounding box center [263, 210] width 16 height 16
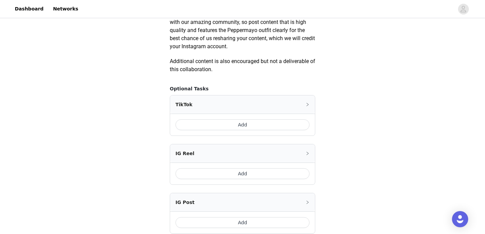
scroll to position [368, 0]
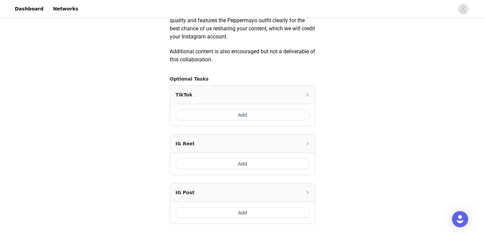
click at [261, 116] on button "Add" at bounding box center [242, 114] width 134 height 11
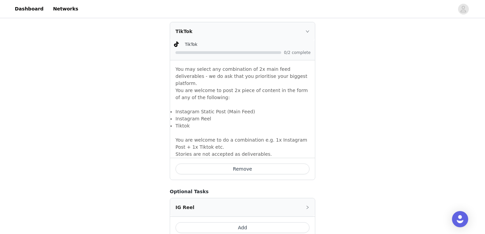
scroll to position [399, 0]
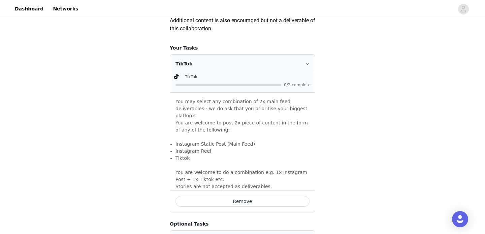
click at [296, 83] on span "0/2 complete" at bounding box center [297, 85] width 27 height 4
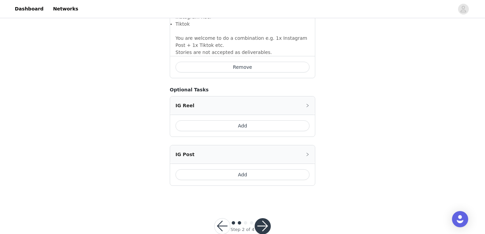
scroll to position [542, 0]
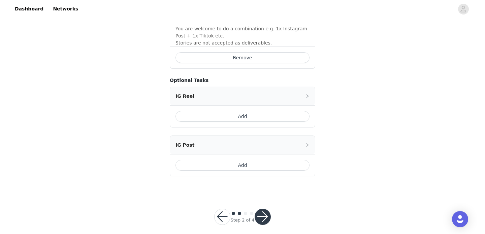
click at [267, 208] on button "button" at bounding box center [263, 216] width 16 height 16
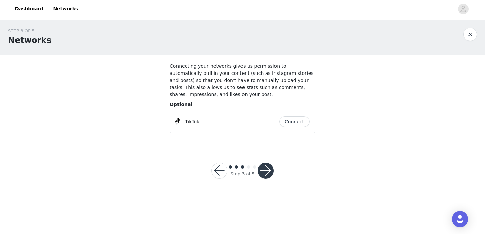
click at [300, 122] on button "Connect" at bounding box center [294, 121] width 30 height 11
click at [266, 171] on button "button" at bounding box center [266, 170] width 16 height 16
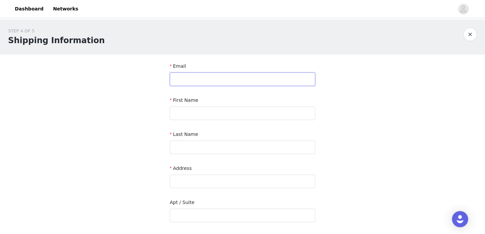
click at [240, 82] on input "text" at bounding box center [242, 78] width 145 height 13
type input "[EMAIL_ADDRESS][DOMAIN_NAME]"
type input "[PERSON_NAME]"
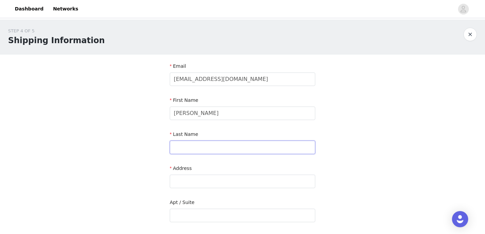
type input "[PERSON_NAME]"
type input "[STREET_ADDRESS]"
type input "La Crescenta"
type input "91214-1201"
type input "8184061518"
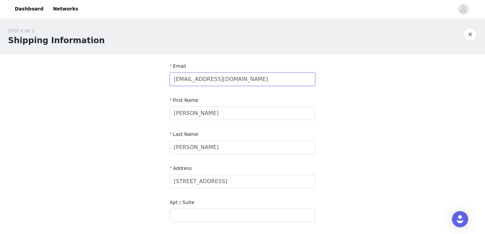
click at [237, 86] on input "[EMAIL_ADDRESS][DOMAIN_NAME]" at bounding box center [242, 78] width 145 height 13
click at [236, 80] on input "[EMAIL_ADDRESS][DOMAIN_NAME]" at bounding box center [242, 78] width 145 height 13
type input "[EMAIL_ADDRESS][DOMAIN_NAME]"
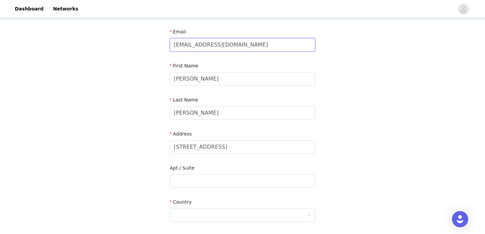
scroll to position [42, 0]
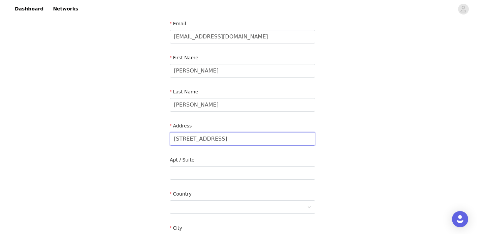
click at [231, 139] on input "[STREET_ADDRESS]" at bounding box center [242, 138] width 145 height 13
type input "[STREET_ADDRESS]"
type input "Unit 308"
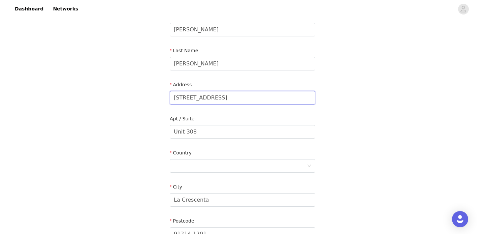
scroll to position [85, 0]
click at [243, 164] on div at bounding box center [240, 164] width 133 height 13
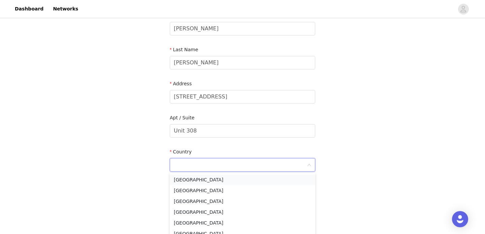
click at [234, 182] on li "[GEOGRAPHIC_DATA]" at bounding box center [242, 179] width 145 height 11
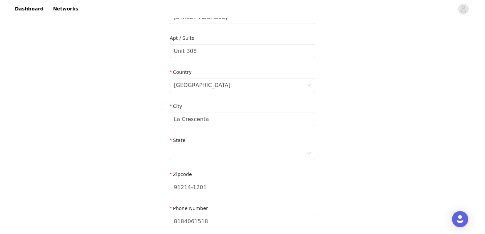
scroll to position [176, 0]
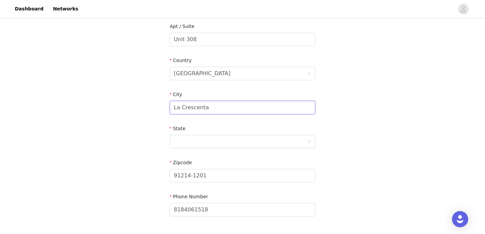
click at [253, 113] on input "La Crescenta" at bounding box center [242, 107] width 145 height 13
type input "[GEOGRAPHIC_DATA]"
click at [223, 145] on div at bounding box center [240, 141] width 133 height 13
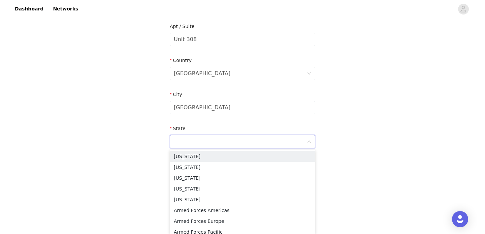
type input "p"
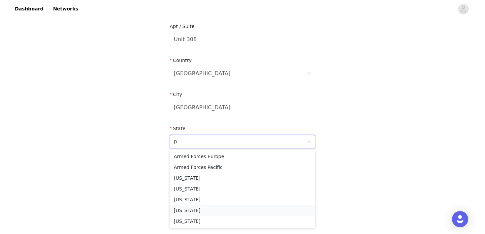
click at [210, 209] on li "[US_STATE]" at bounding box center [242, 210] width 145 height 11
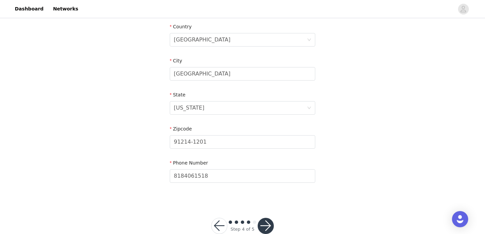
scroll to position [214, 0]
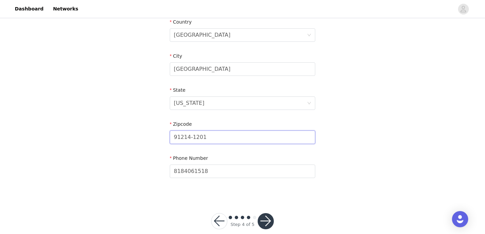
drag, startPoint x: 213, startPoint y: 138, endPoint x: 149, endPoint y: 138, distance: 64.3
click at [149, 138] on div "STEP 4 OF 5 Shipping Information Email [EMAIL_ADDRESS][DOMAIN_NAME] First Name …" at bounding box center [242, 0] width 485 height 391
type input "19123"
click at [67, 143] on div "STEP 4 OF 5 Shipping Information Email [EMAIL_ADDRESS][DOMAIN_NAME] First Name …" at bounding box center [242, 0] width 485 height 391
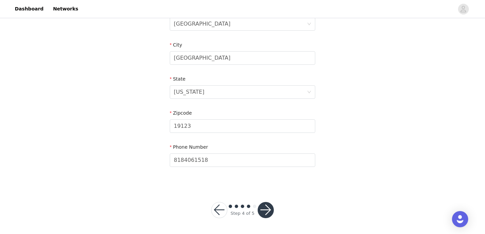
click at [266, 207] on button "button" at bounding box center [266, 210] width 16 height 16
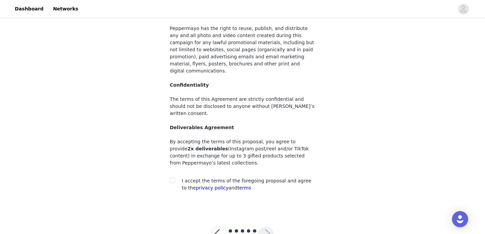
scroll to position [77, 0]
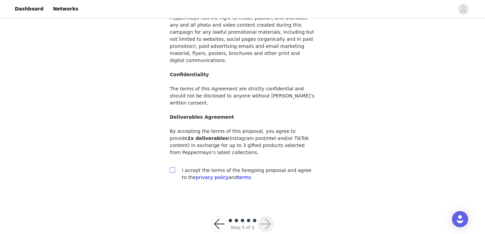
click at [171, 167] on input "checkbox" at bounding box center [172, 169] width 5 height 5
checkbox input "true"
click at [266, 216] on button "button" at bounding box center [266, 224] width 16 height 16
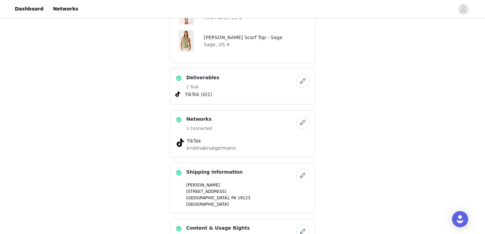
scroll to position [264, 0]
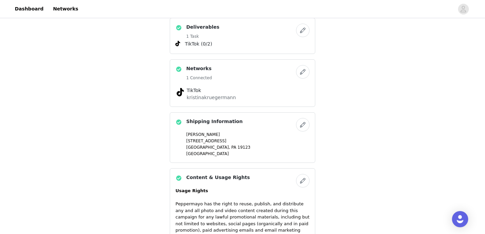
click at [304, 32] on button "button" at bounding box center [302, 30] width 13 height 13
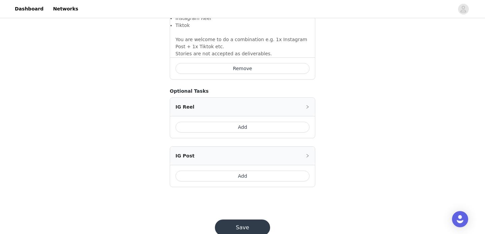
scroll to position [542, 0]
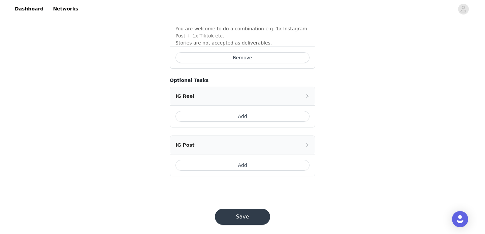
click at [234, 208] on button "Save" at bounding box center [242, 216] width 55 height 16
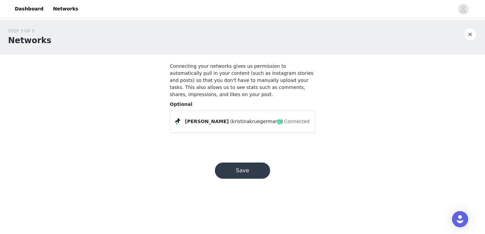
click at [264, 168] on button "Save" at bounding box center [242, 170] width 55 height 16
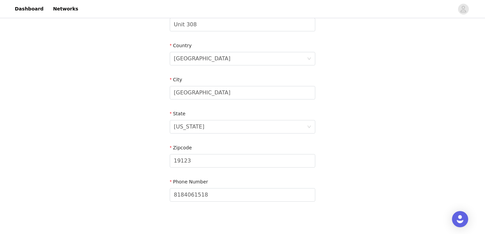
scroll to position [225, 0]
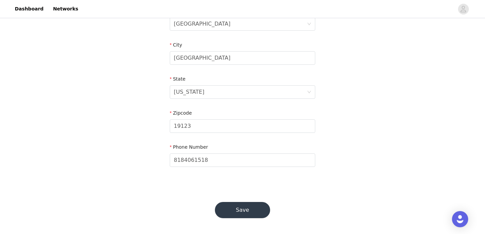
click at [237, 207] on button "Save" at bounding box center [242, 210] width 55 height 16
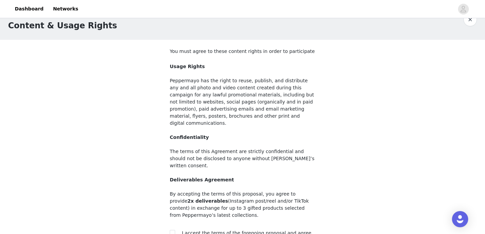
scroll to position [77, 0]
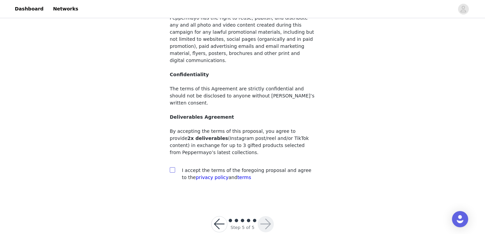
click at [174, 167] on input "checkbox" at bounding box center [172, 169] width 5 height 5
checkbox input "true"
click at [264, 216] on button "button" at bounding box center [266, 224] width 16 height 16
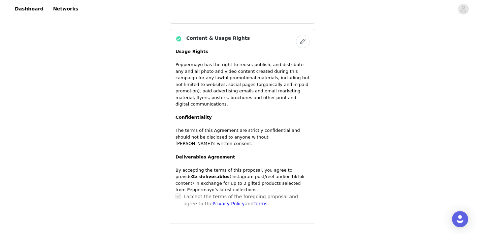
scroll to position [444, 0]
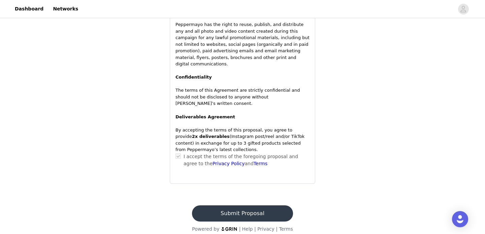
click at [249, 205] on button "Submit Proposal" at bounding box center [242, 213] width 101 height 16
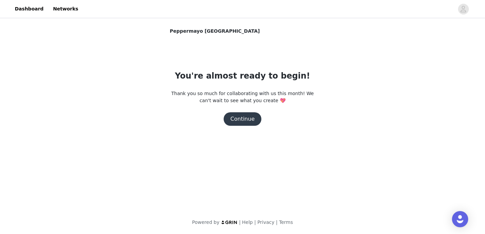
scroll to position [0, 0]
click at [253, 117] on button "Continue" at bounding box center [243, 118] width 38 height 13
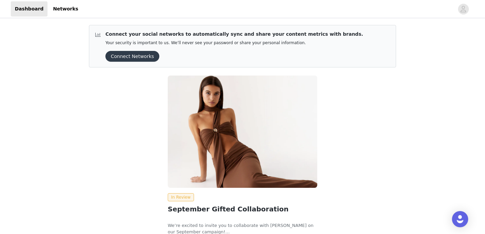
scroll to position [61, 0]
